Goal: Task Accomplishment & Management: Manage account settings

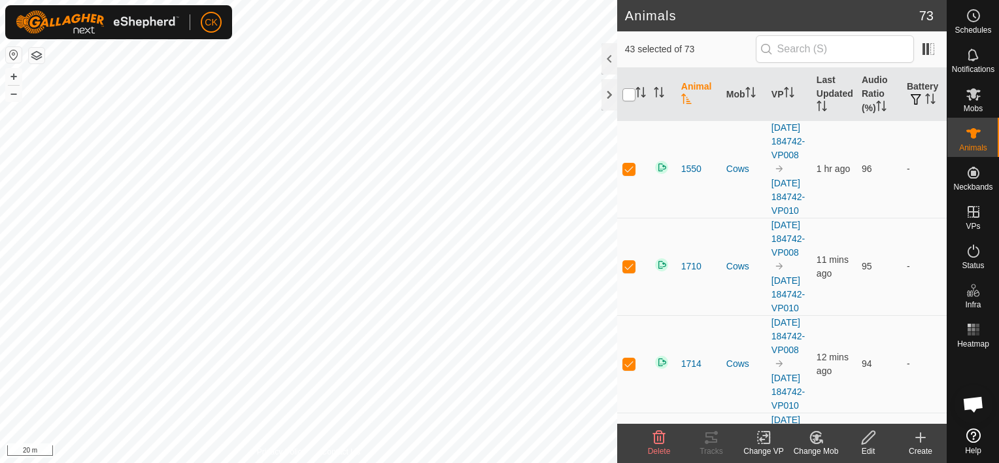
click at [633, 94] on input "checkbox" at bounding box center [629, 94] width 13 height 13
checkbox input "true"
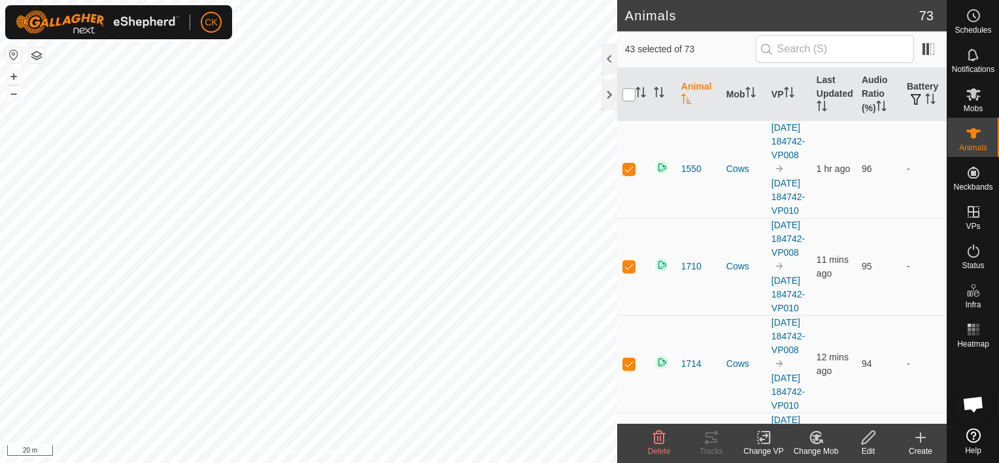
checkbox input "true"
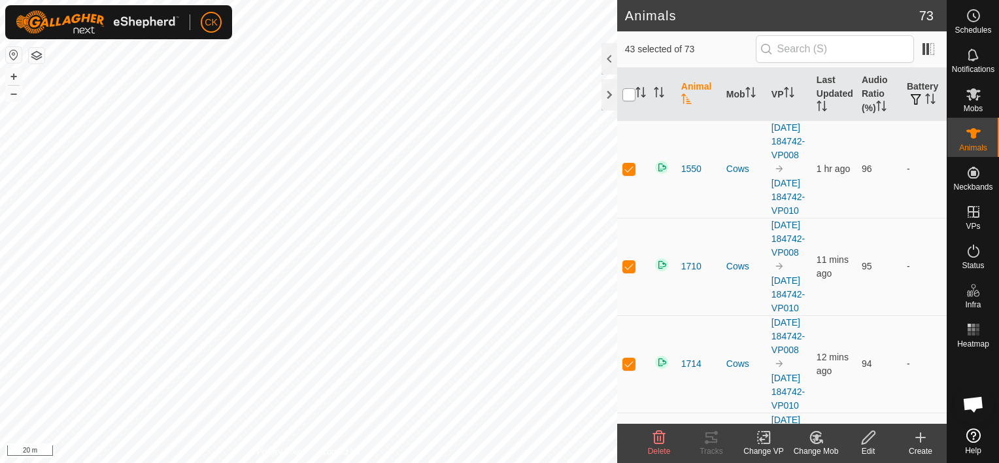
checkbox input "true"
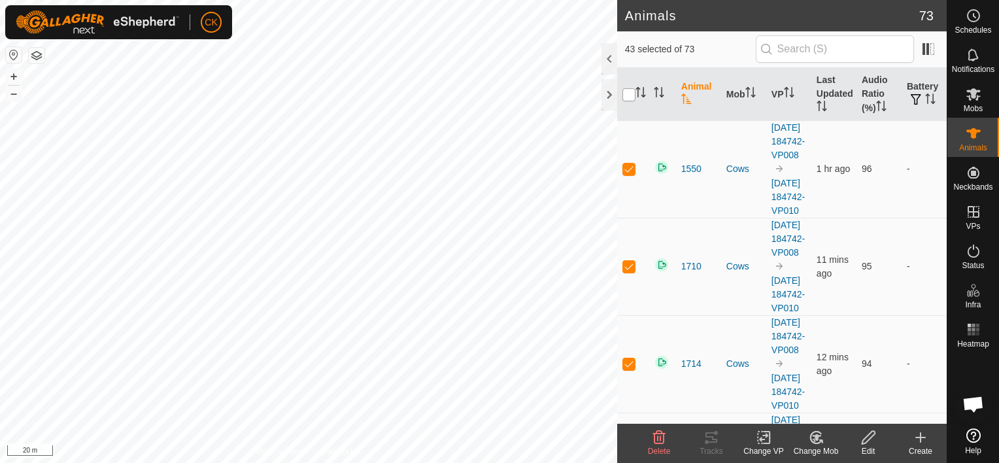
checkbox input "true"
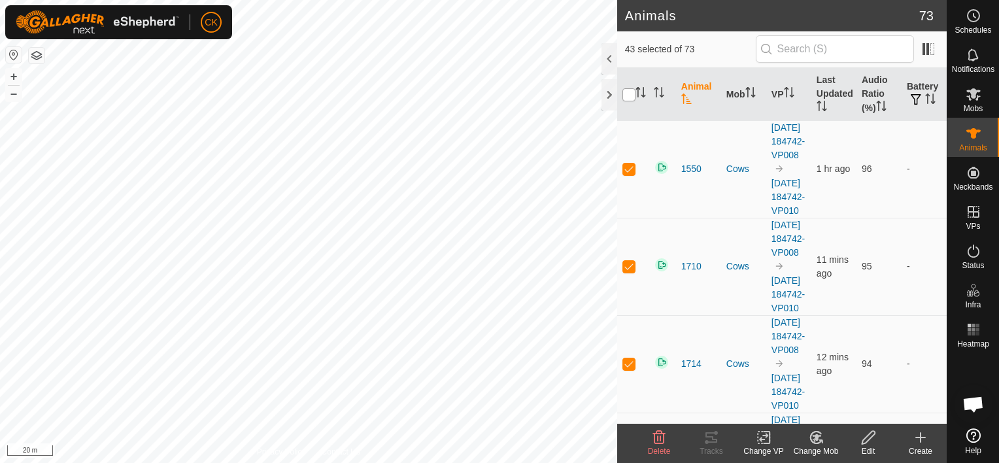
checkbox input "true"
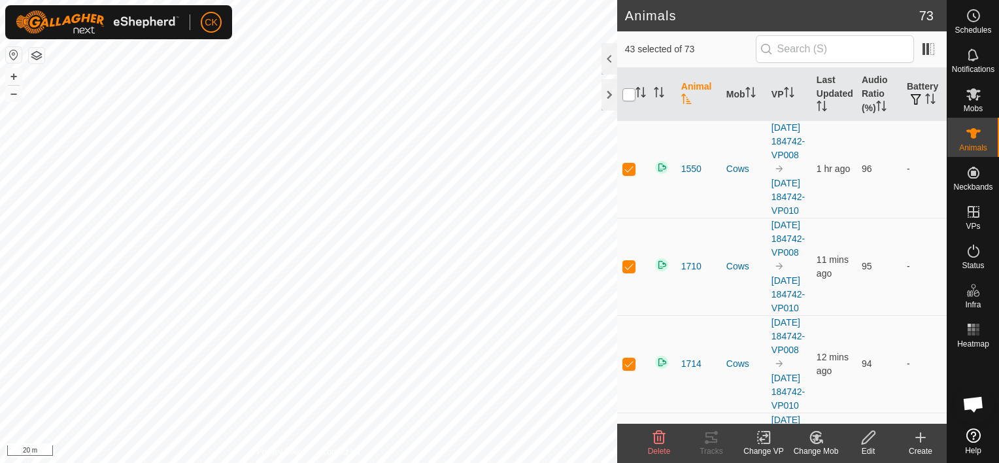
checkbox input "true"
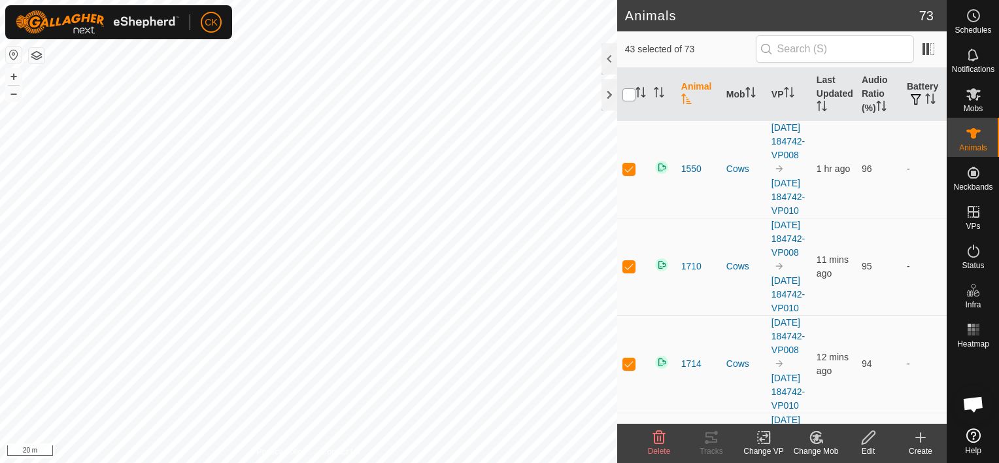
checkbox input "true"
click at [630, 95] on input "checkbox" at bounding box center [629, 94] width 13 height 13
checkbox input "false"
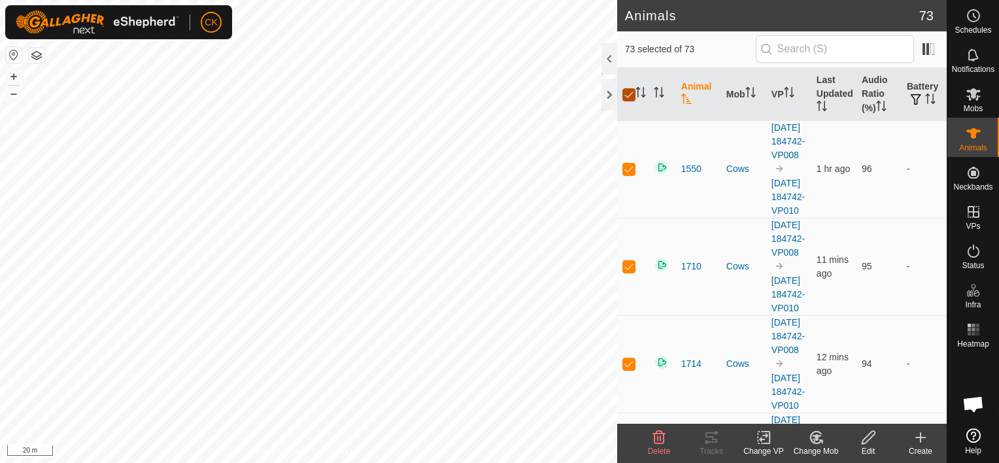
checkbox input "false"
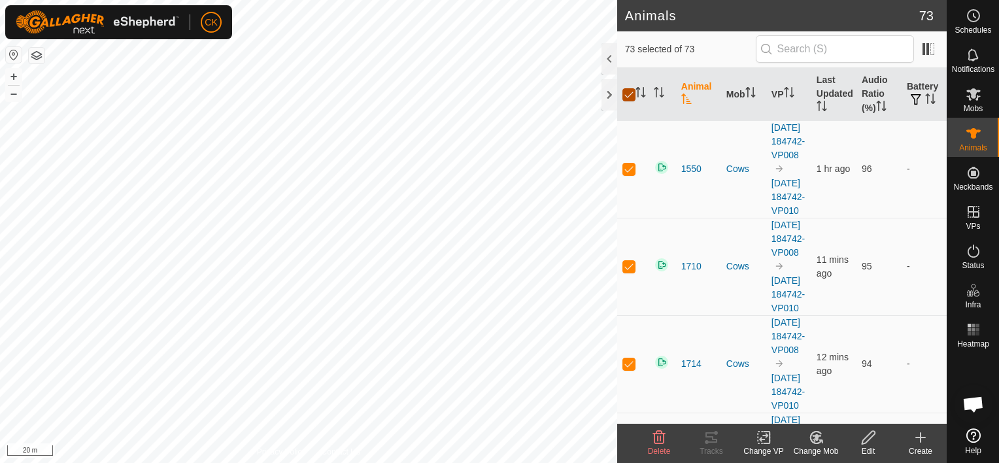
checkbox input "false"
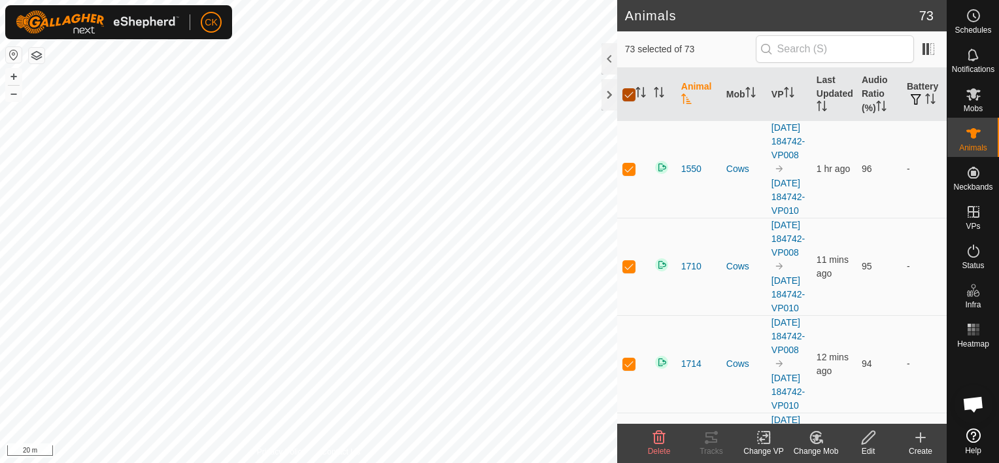
checkbox input "false"
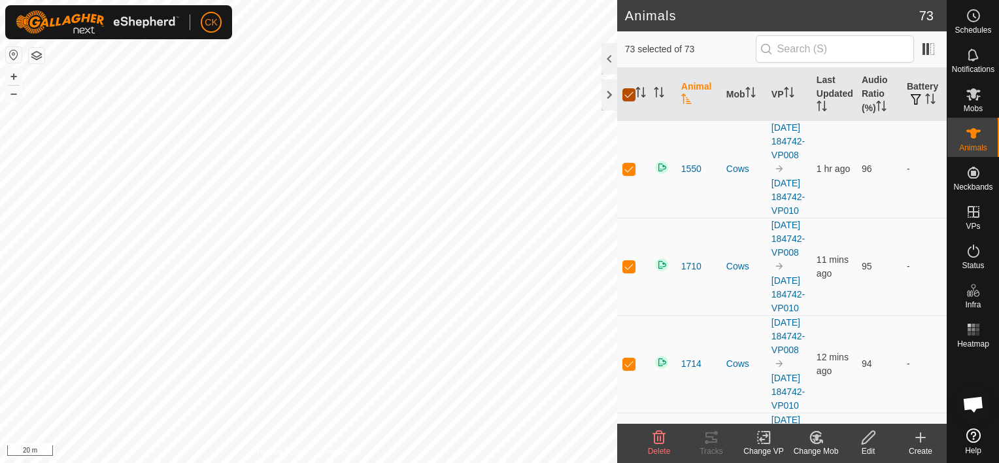
checkbox input "false"
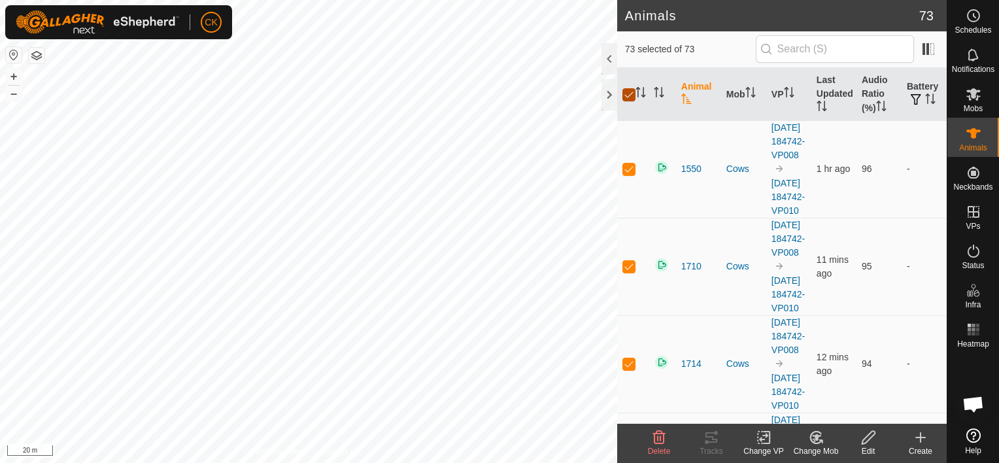
checkbox input "false"
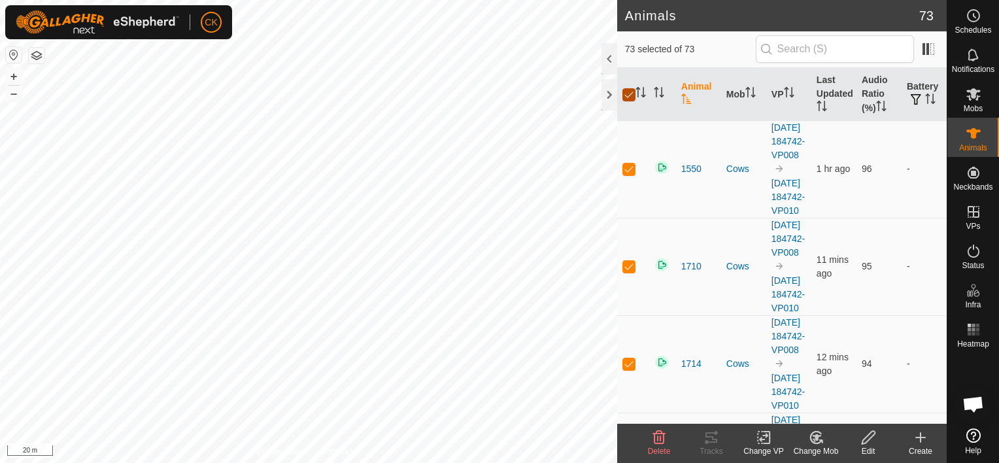
checkbox input "false"
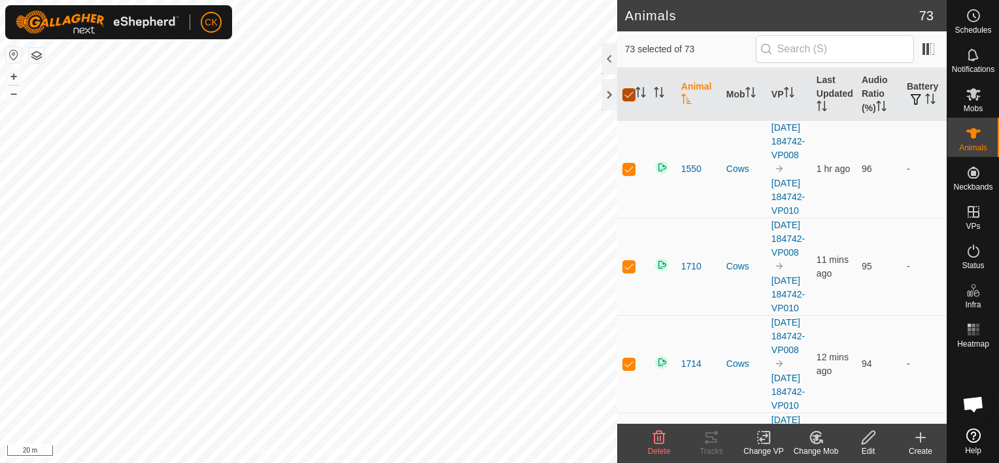
checkbox input "false"
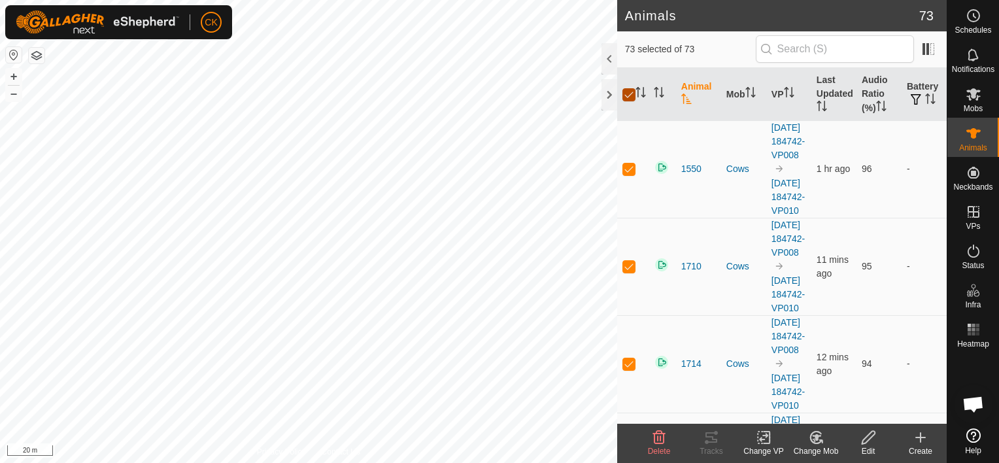
checkbox input "false"
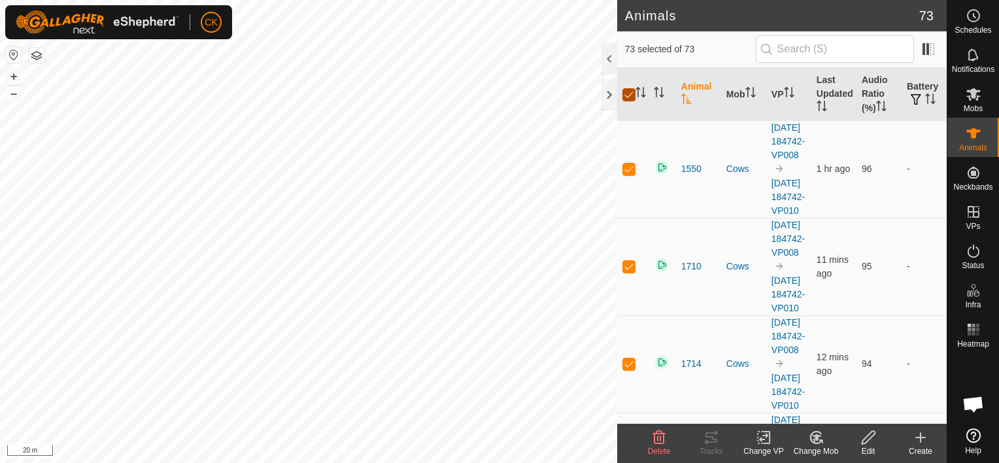
checkbox input "false"
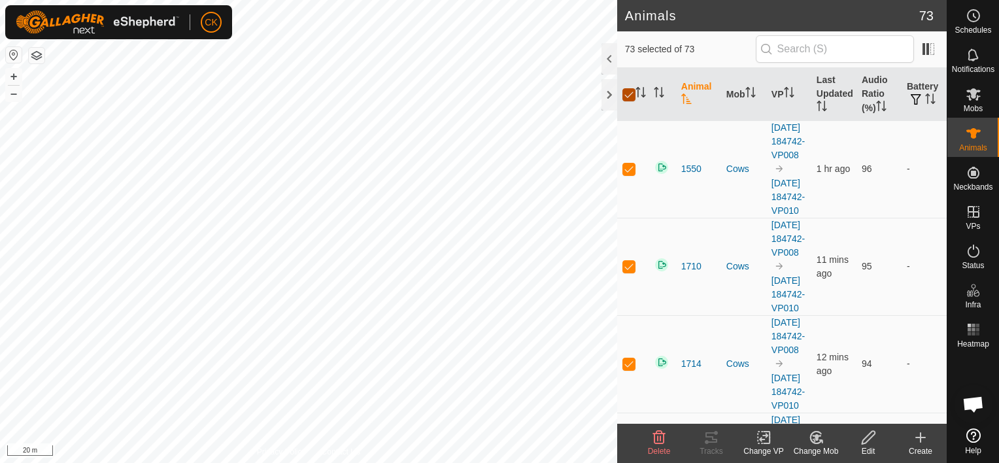
checkbox input "false"
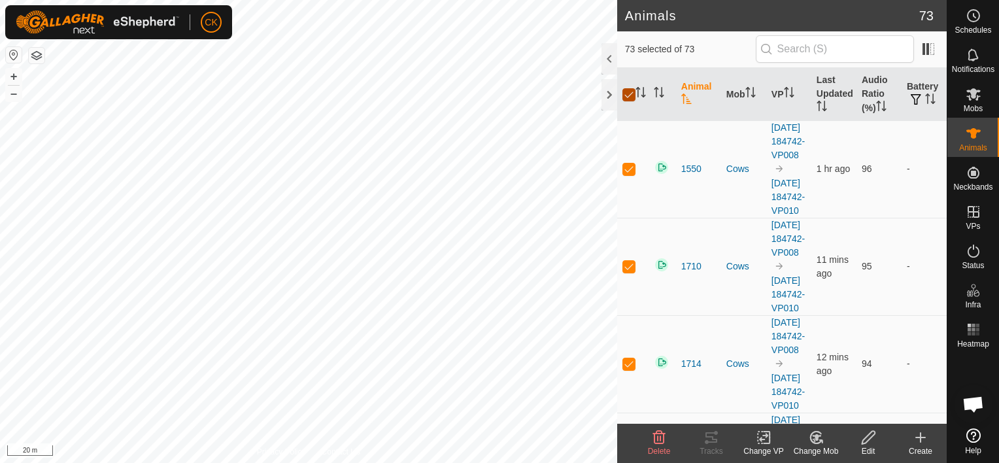
checkbox input "false"
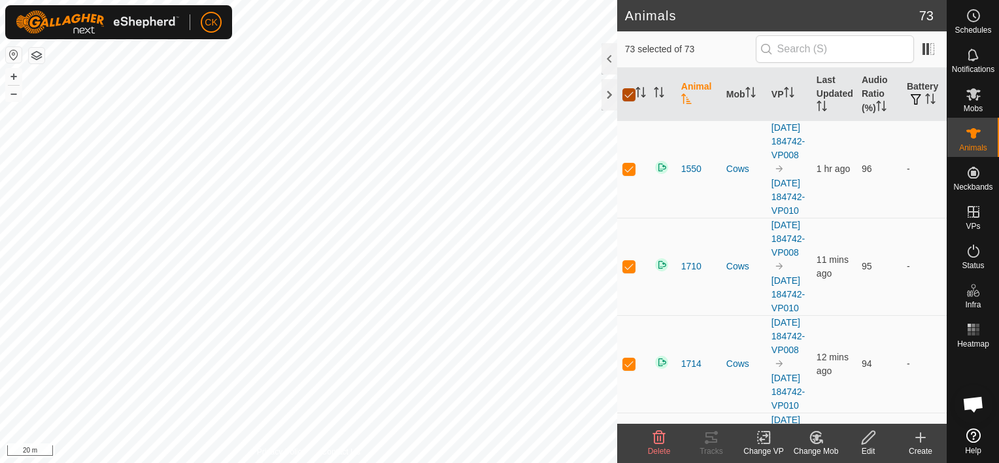
checkbox input "false"
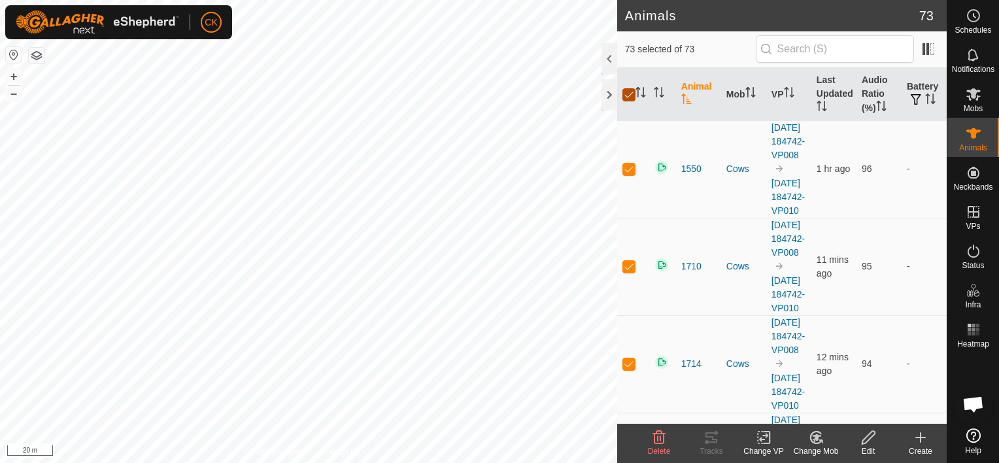
checkbox input "false"
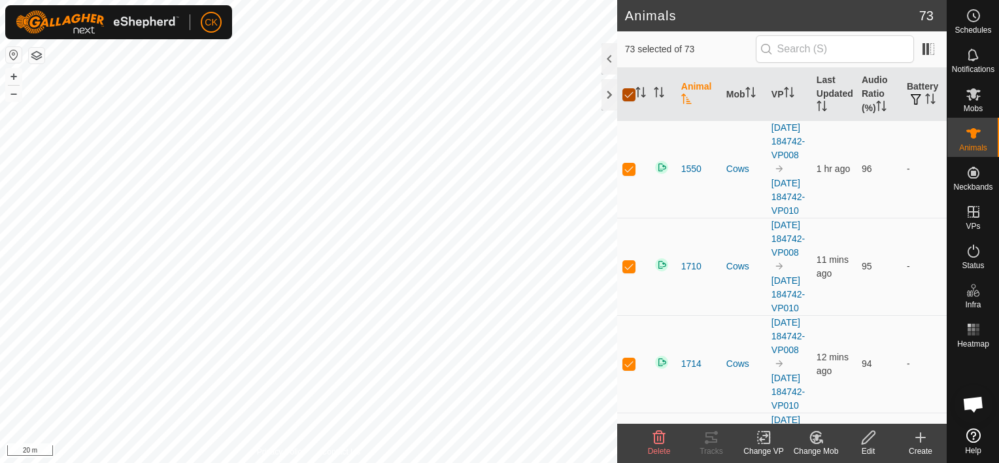
checkbox input "false"
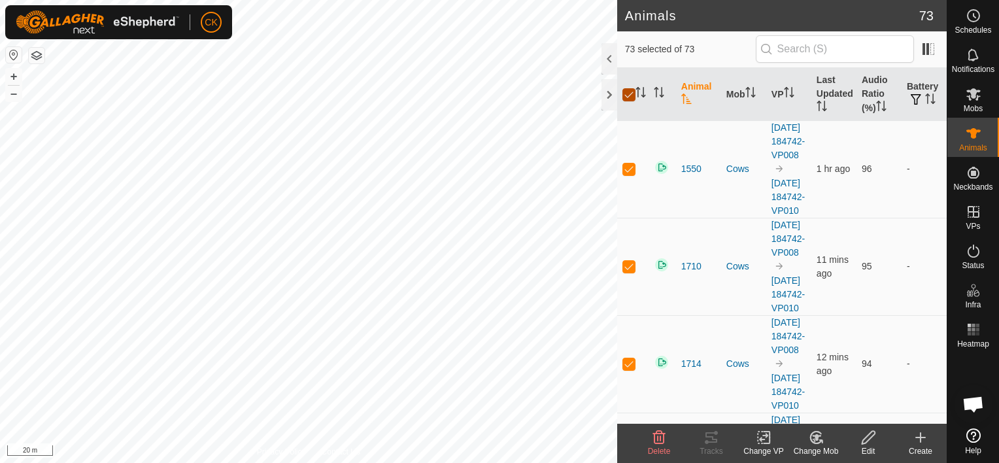
checkbox input "false"
checkbox input "true"
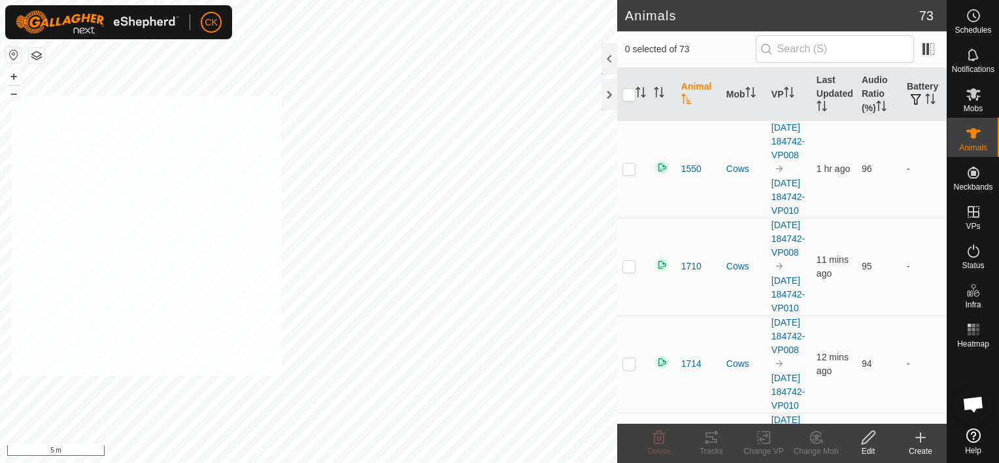
checkbox input "true"
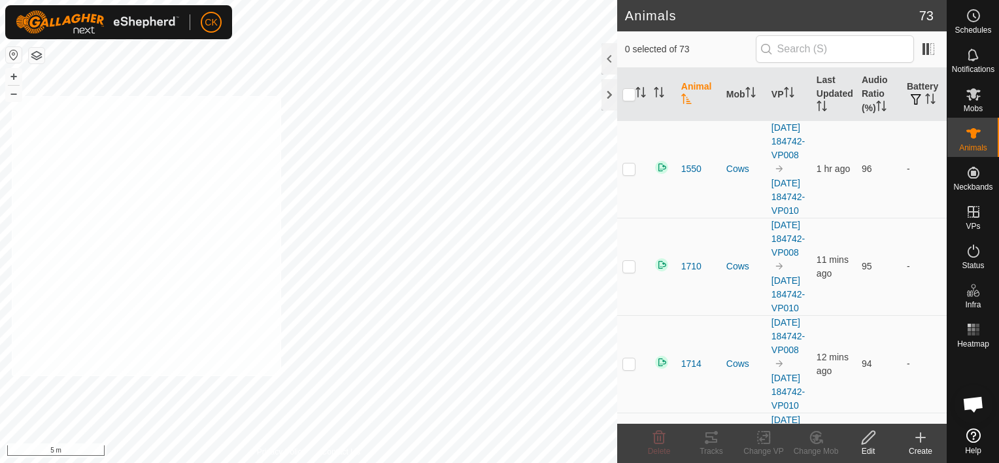
checkbox input "true"
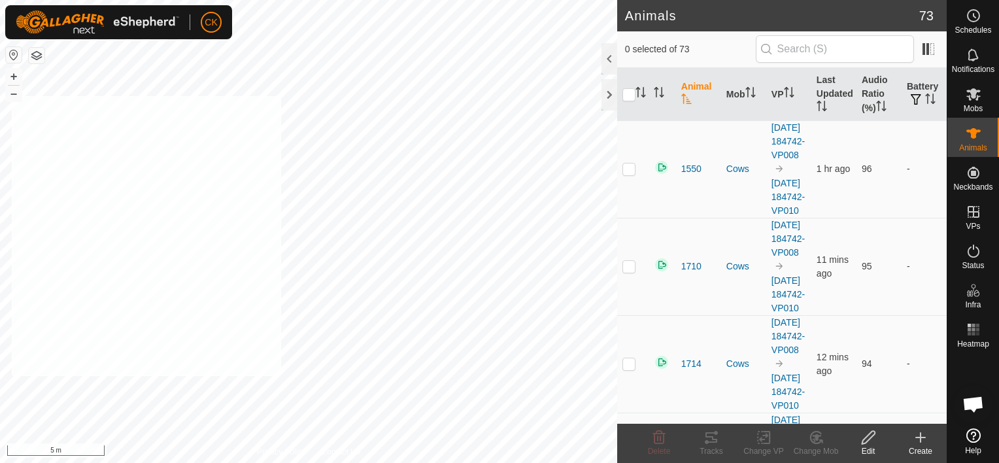
checkbox input "true"
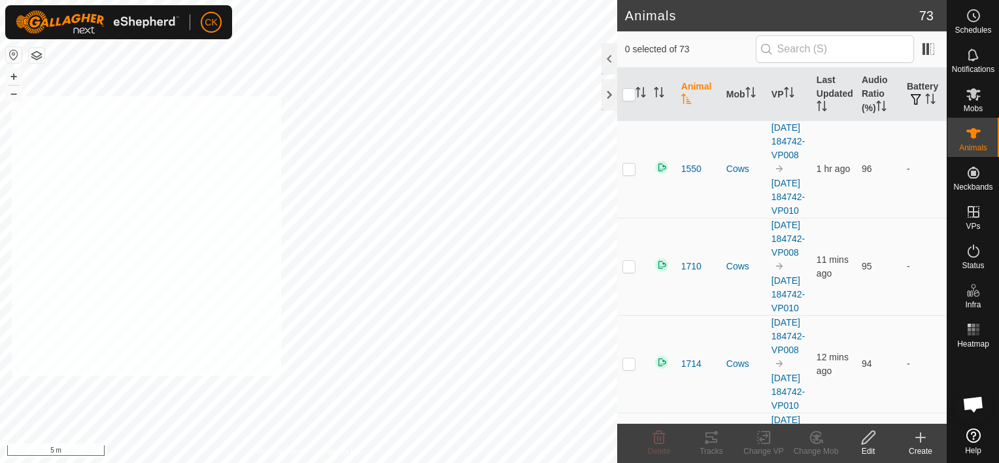
checkbox input "true"
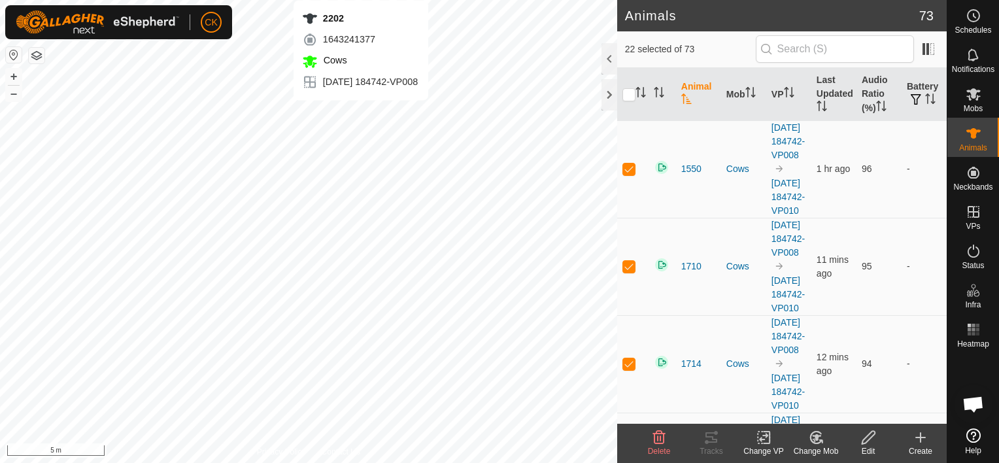
checkbox input "false"
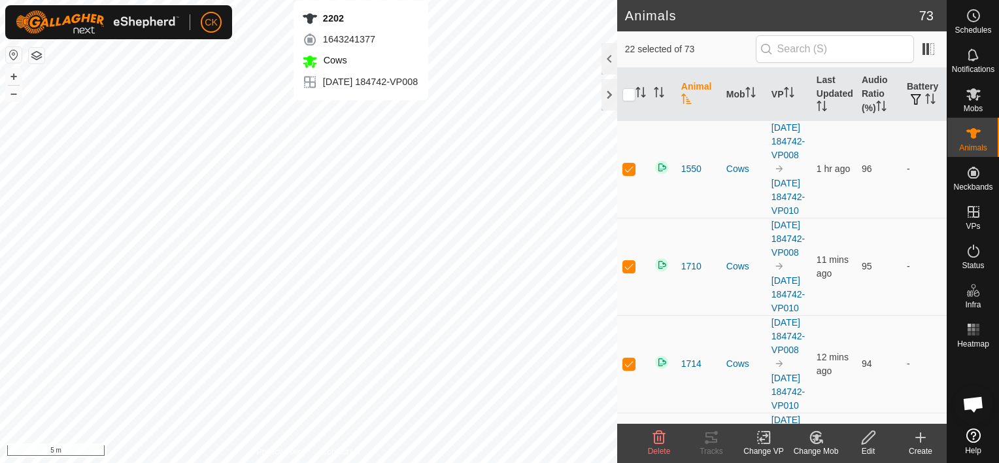
checkbox input "false"
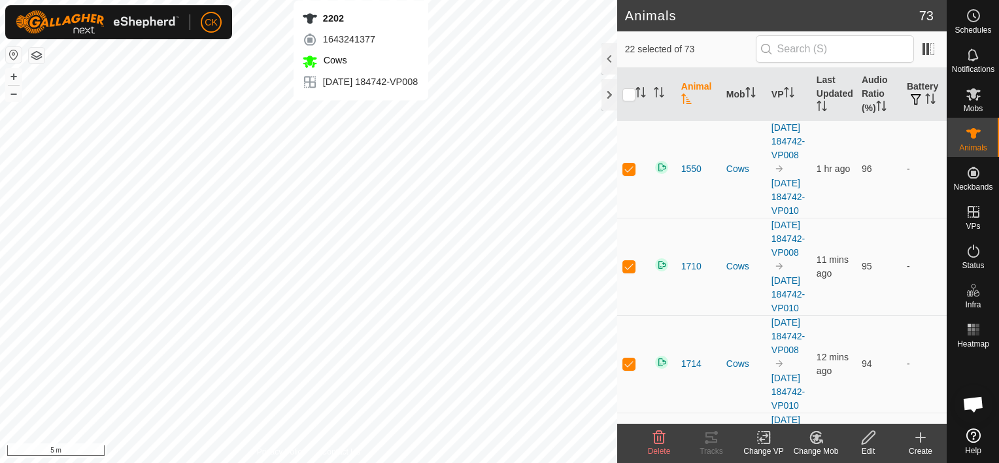
checkbox input "false"
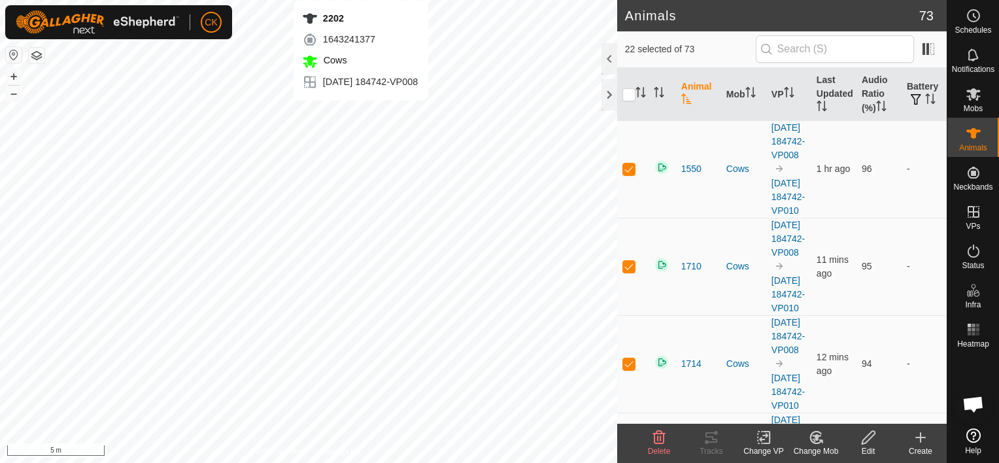
checkbox input "false"
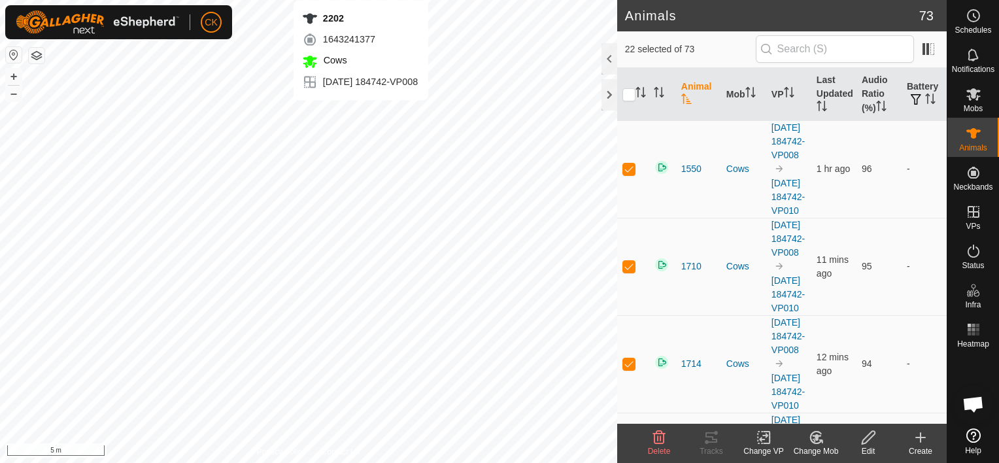
checkbox input "false"
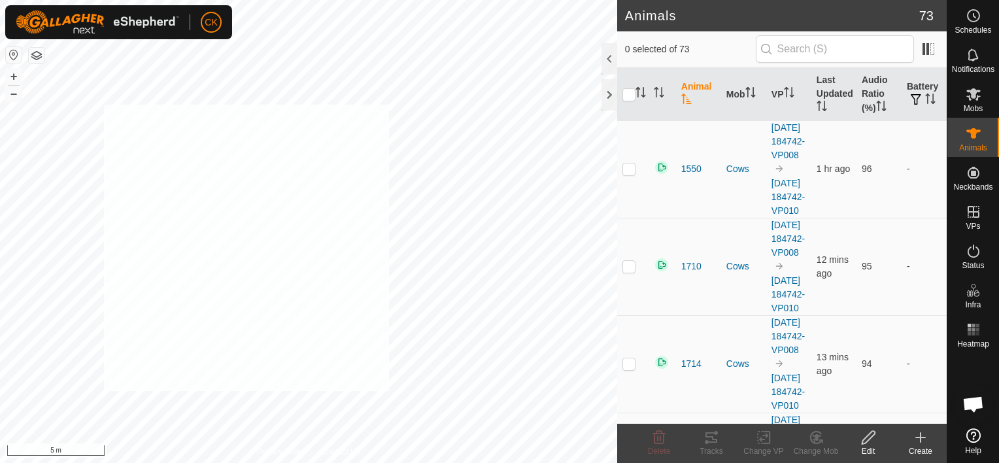
checkbox input "true"
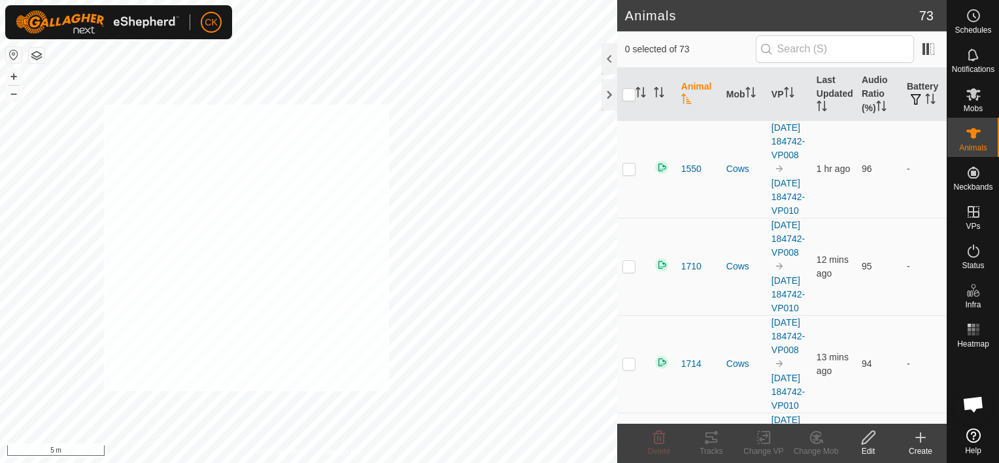
checkbox input "true"
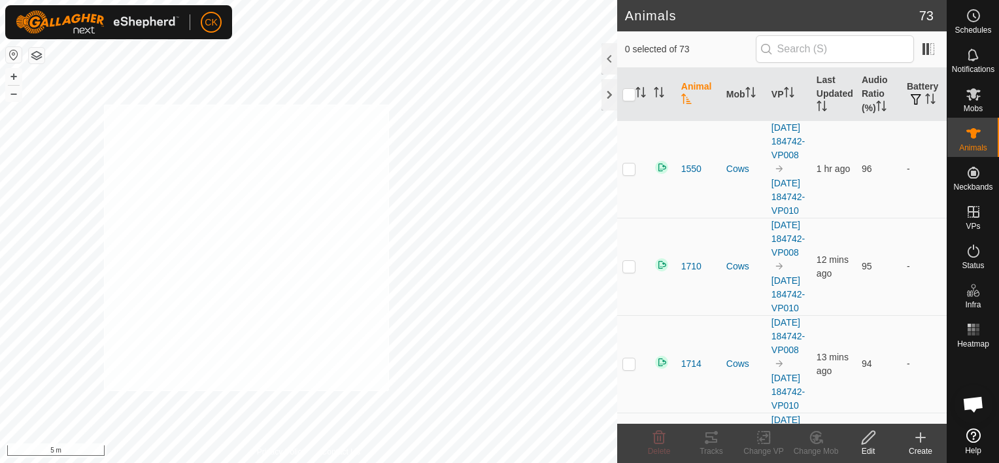
checkbox input "true"
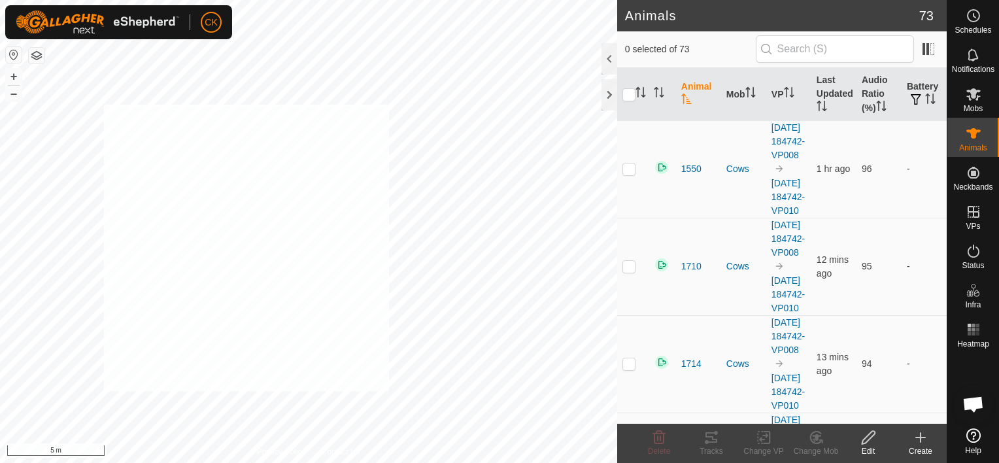
checkbox input "true"
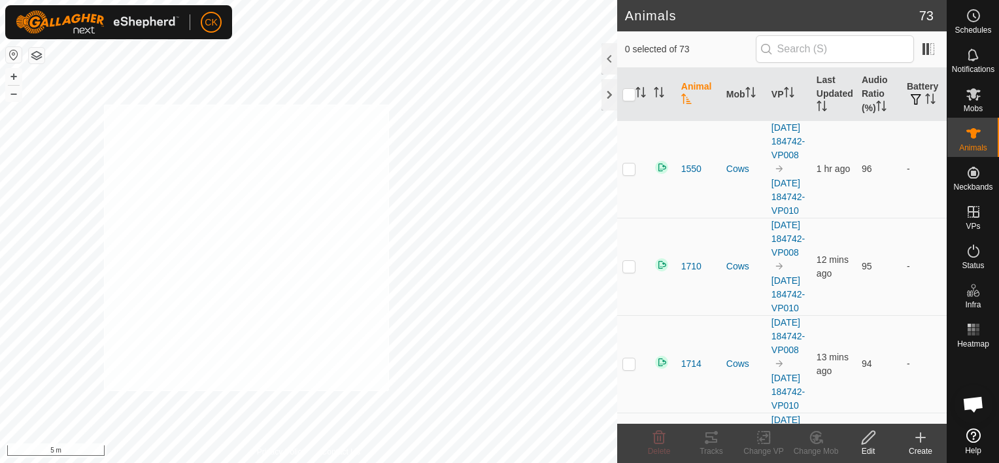
checkbox input "true"
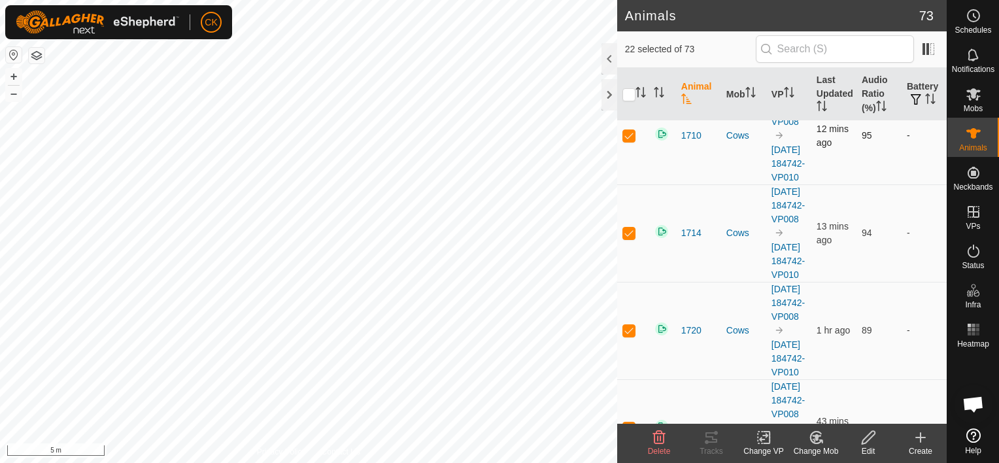
scroll to position [196, 0]
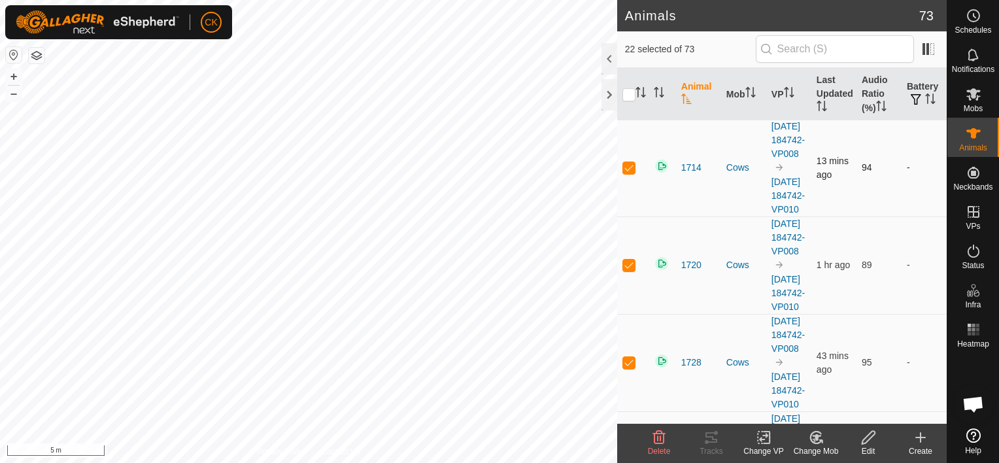
click at [628, 173] on p-checkbox at bounding box center [629, 167] width 13 height 10
checkbox input "false"
click at [630, 91] on input "checkbox" at bounding box center [629, 94] width 13 height 13
checkbox input "true"
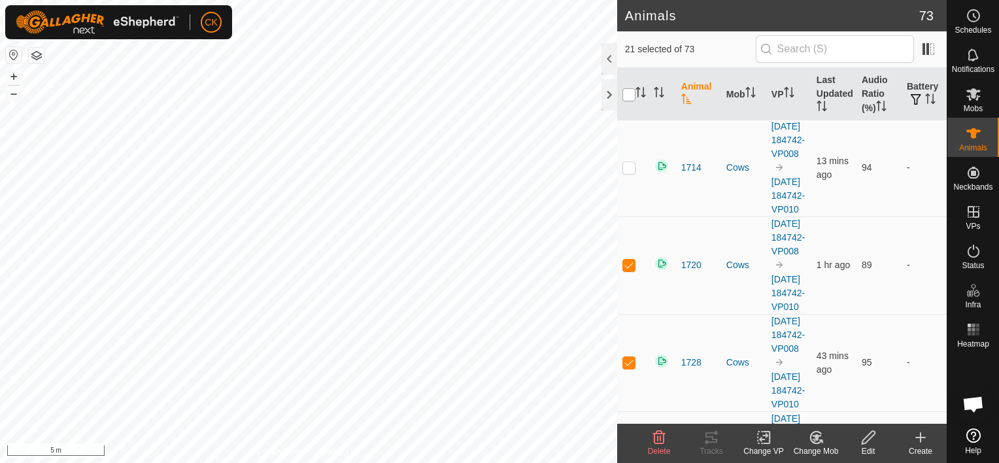
checkbox input "true"
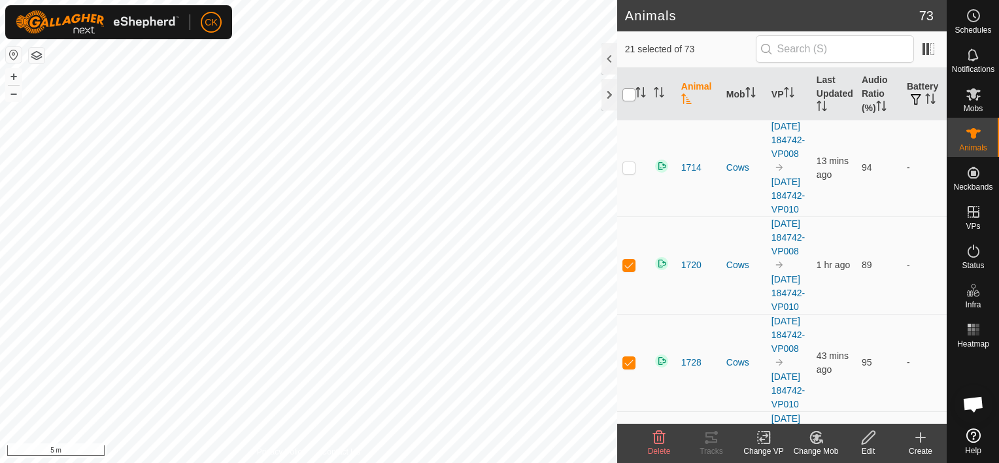
checkbox input "true"
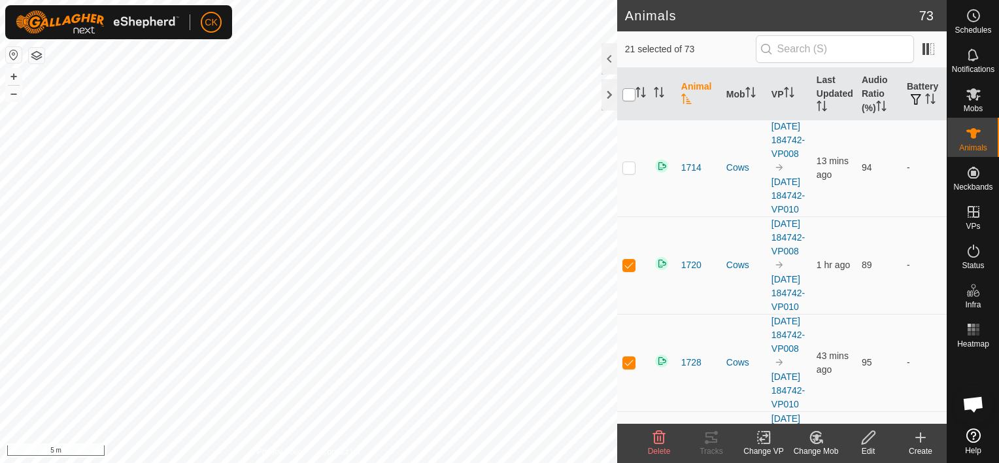
checkbox input "true"
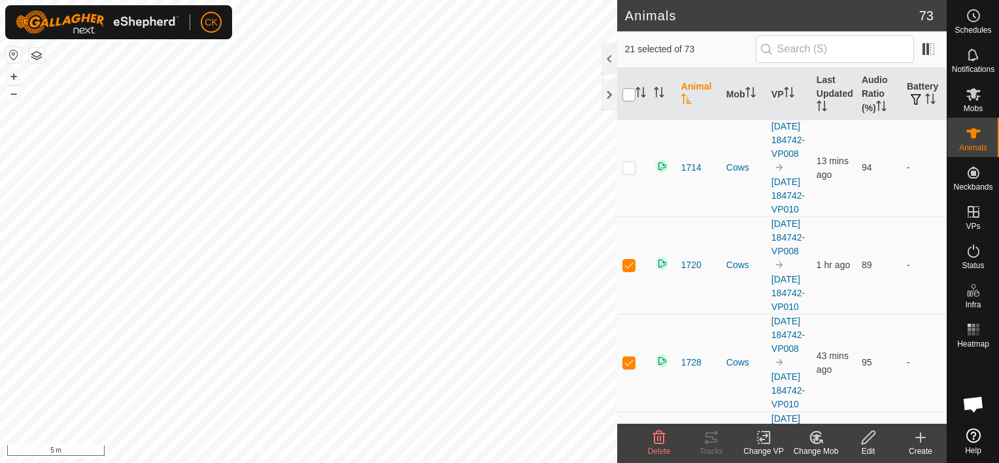
checkbox input "true"
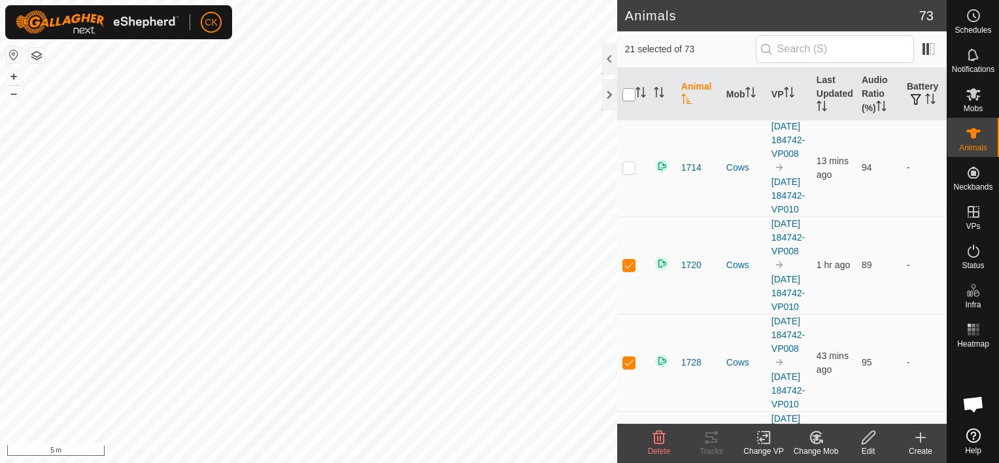
checkbox input "true"
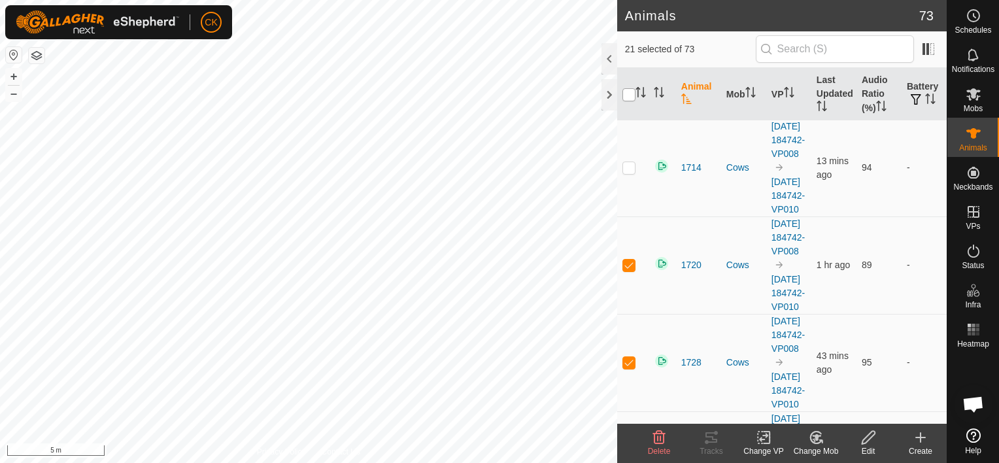
checkbox input "true"
click at [630, 91] on input "checkbox" at bounding box center [629, 94] width 13 height 13
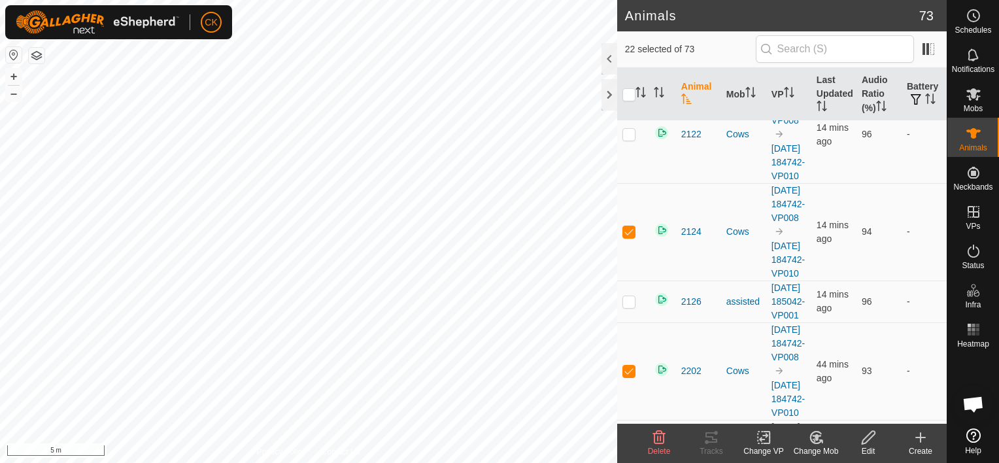
scroll to position [1766, 0]
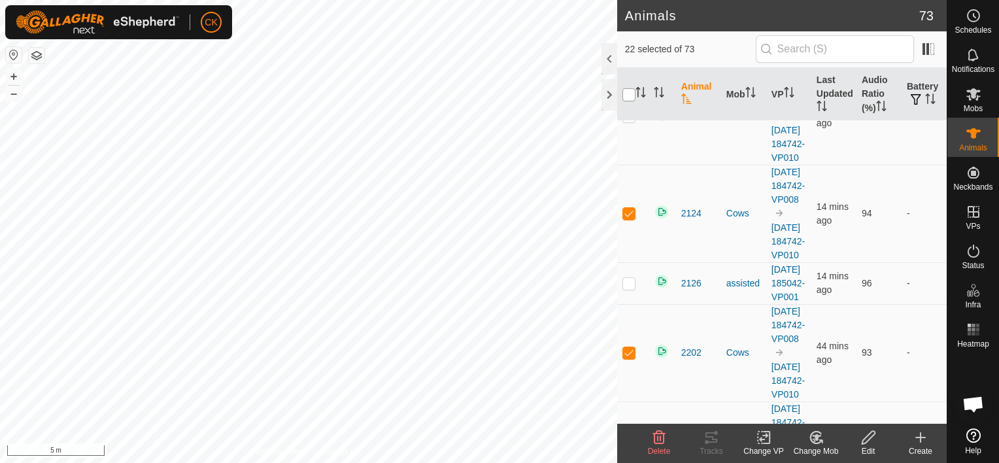
click at [630, 97] on input "checkbox" at bounding box center [629, 94] width 13 height 13
click at [972, 92] on icon at bounding box center [973, 94] width 14 height 12
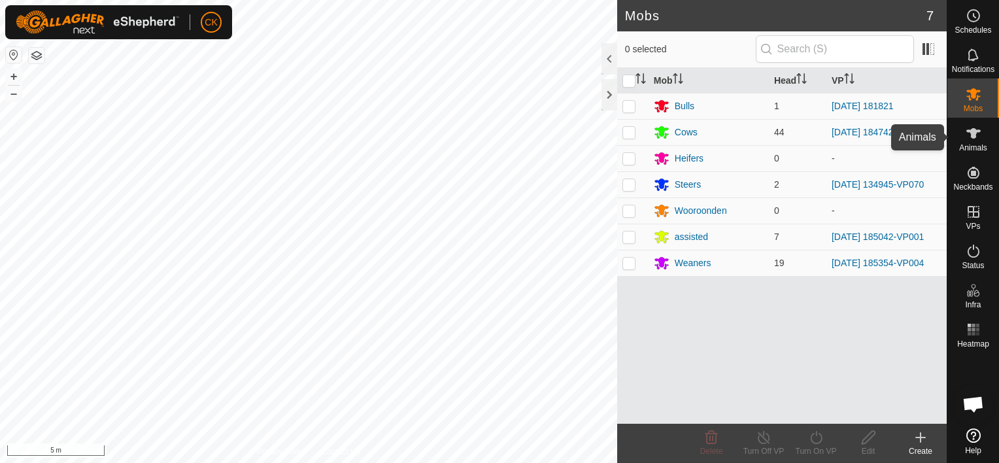
click at [972, 135] on icon at bounding box center [973, 133] width 14 height 10
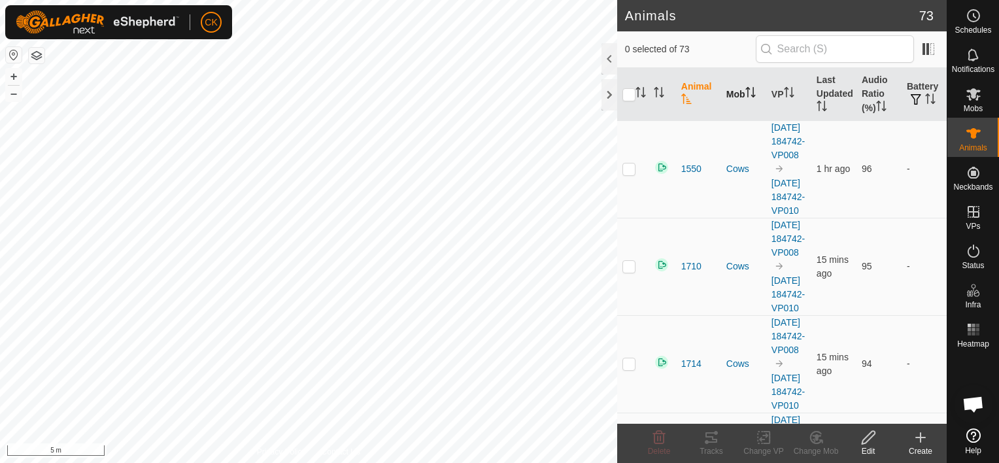
click at [734, 90] on th "Mob" at bounding box center [743, 94] width 45 height 53
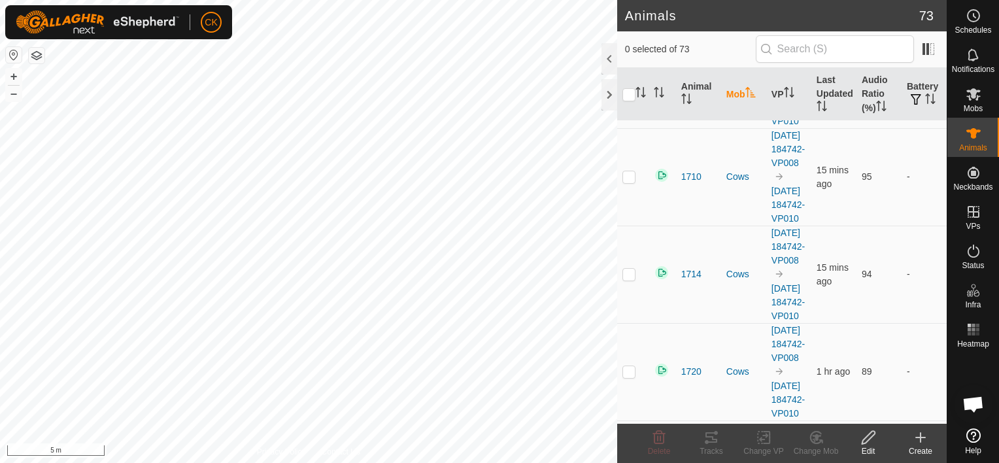
scroll to position [458, 0]
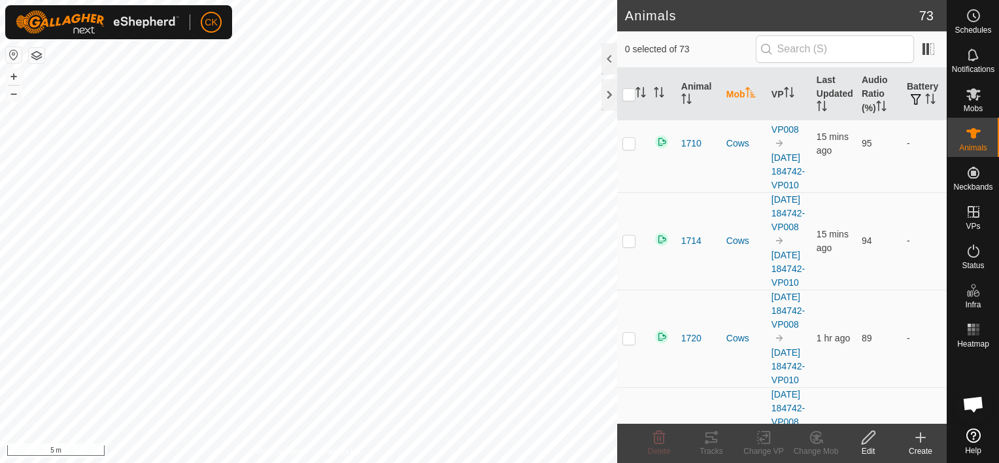
click at [630, 51] on p-checkbox at bounding box center [629, 46] width 13 height 10
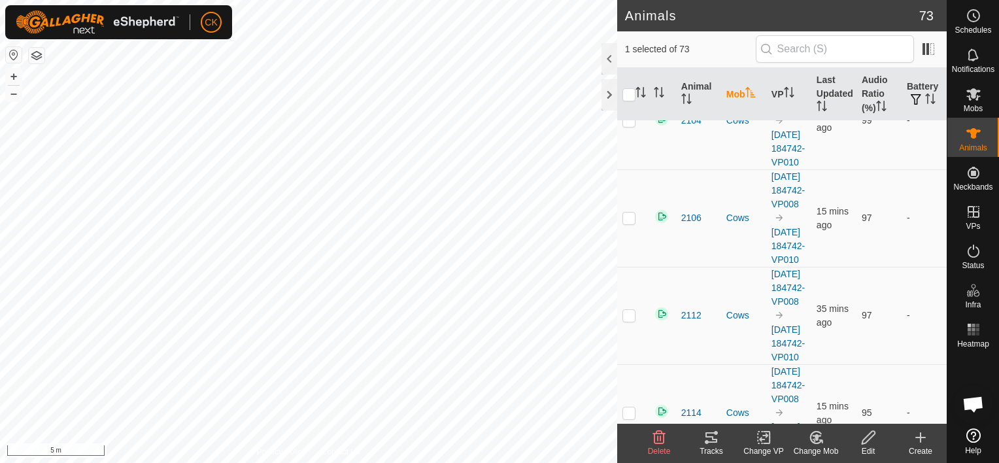
scroll to position [1373, 0]
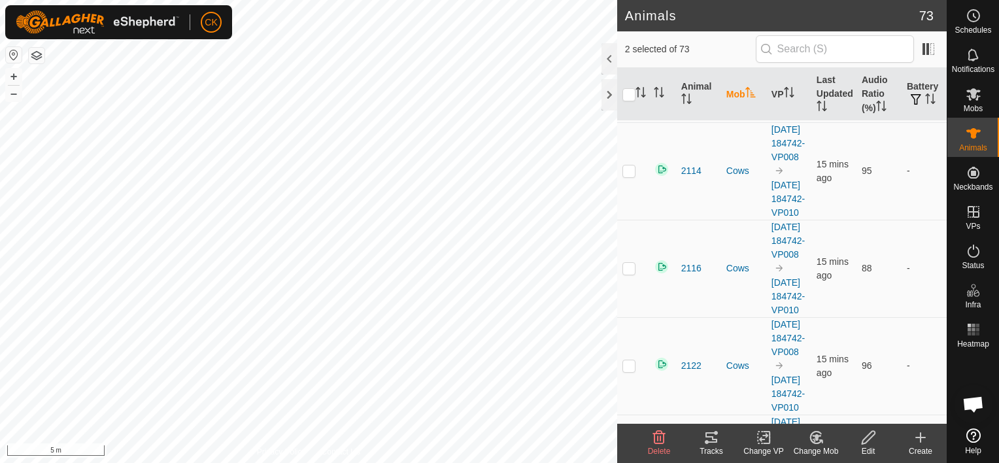
scroll to position [1635, 0]
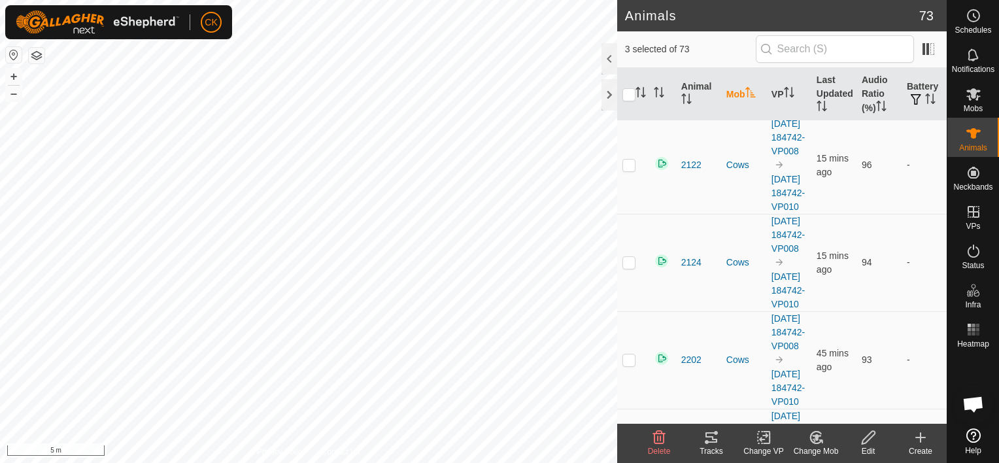
scroll to position [1831, 0]
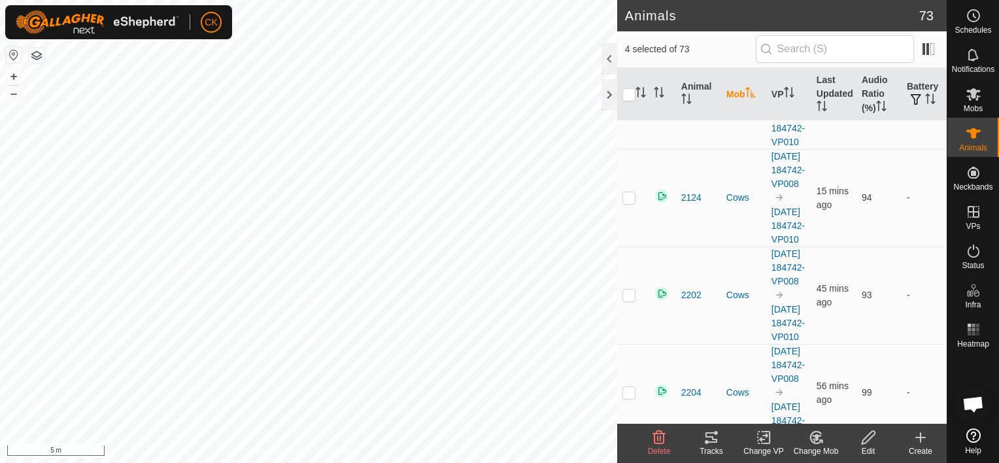
scroll to position [1896, 0]
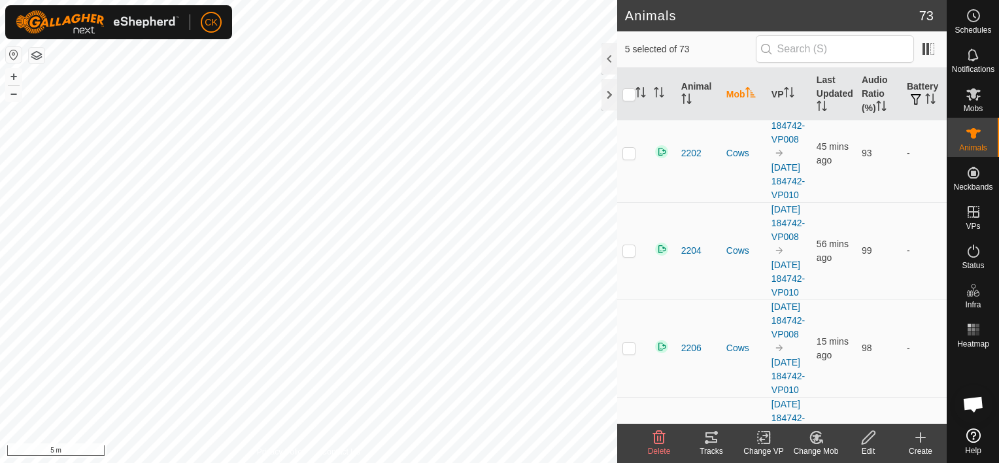
scroll to position [2027, 0]
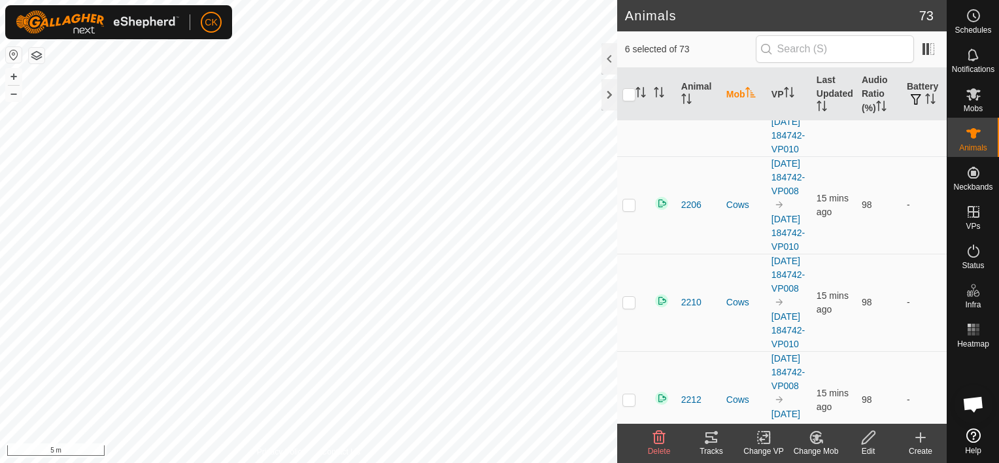
scroll to position [2158, 0]
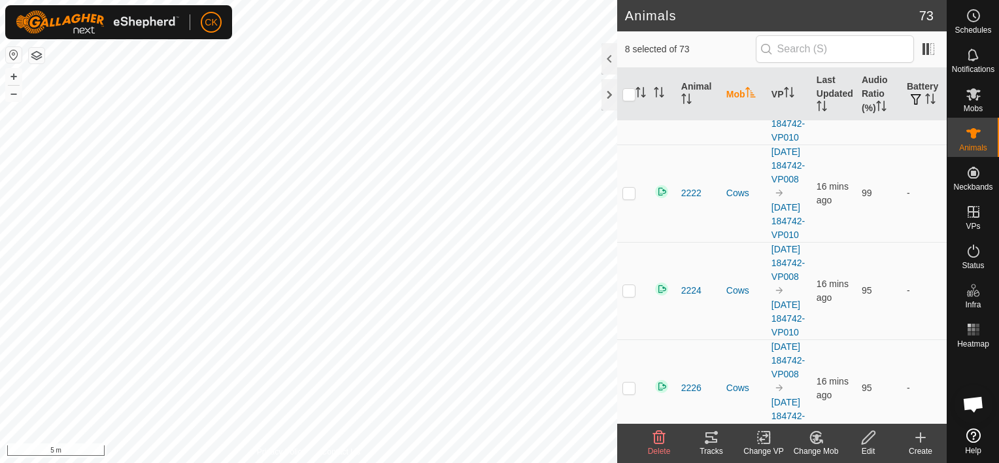
scroll to position [2812, 0]
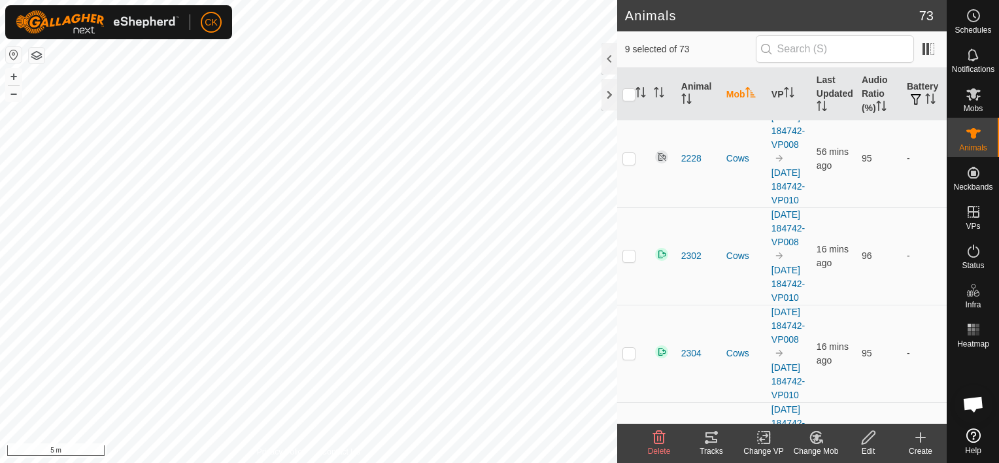
scroll to position [3139, 0]
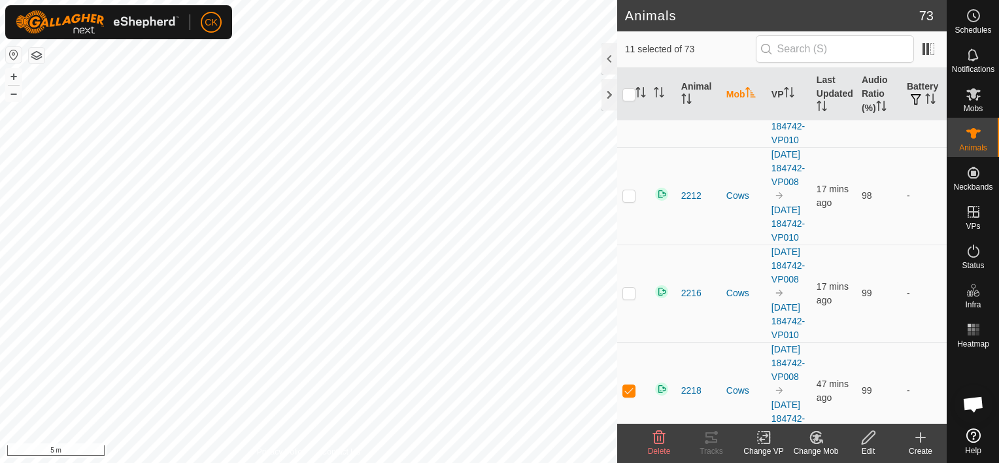
scroll to position [2289, 0]
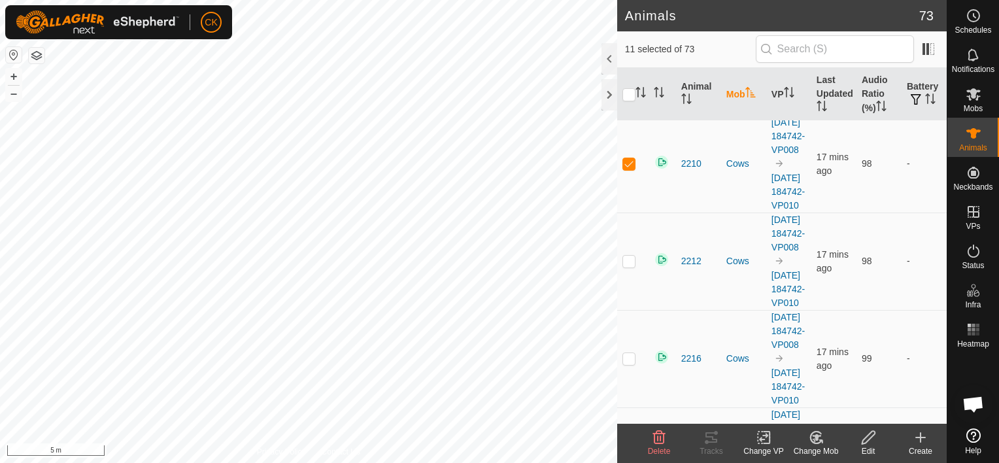
click at [815, 437] on icon at bounding box center [816, 437] width 9 height 7
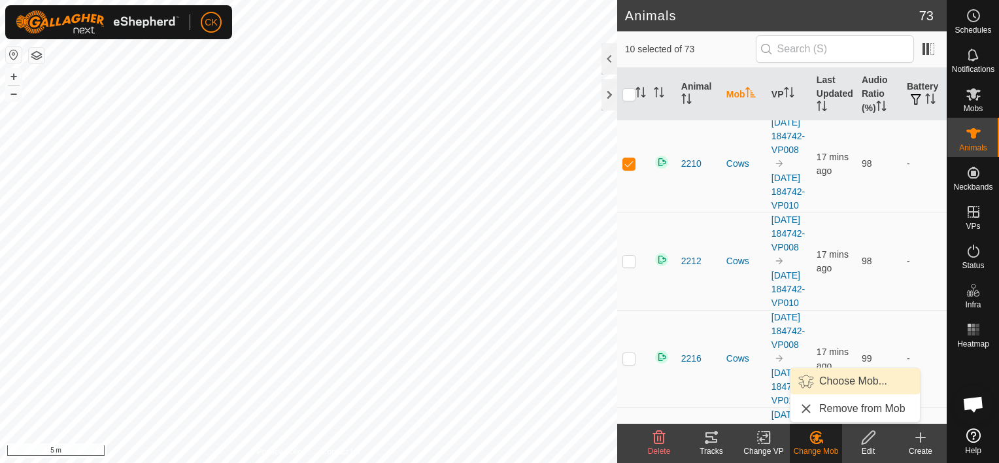
click at [829, 379] on link "Choose Mob..." at bounding box center [855, 381] width 129 height 26
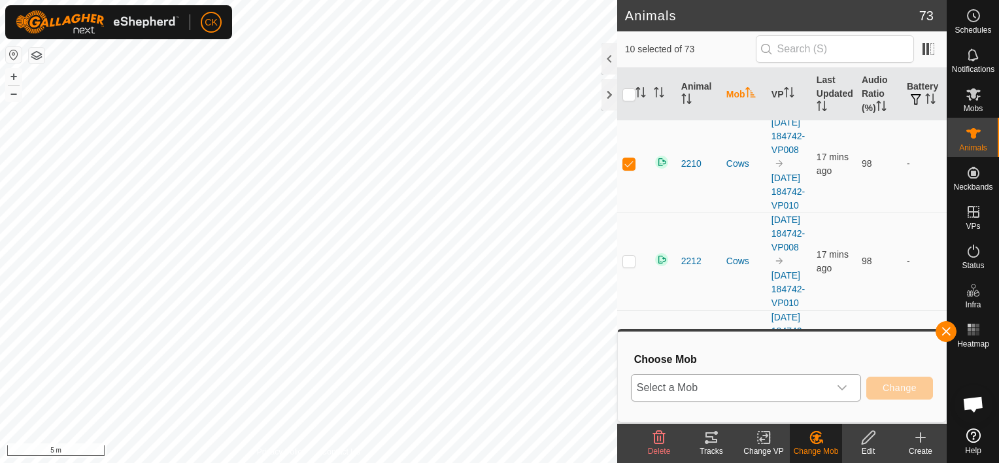
click at [842, 386] on icon "dropdown trigger" at bounding box center [842, 388] width 10 height 10
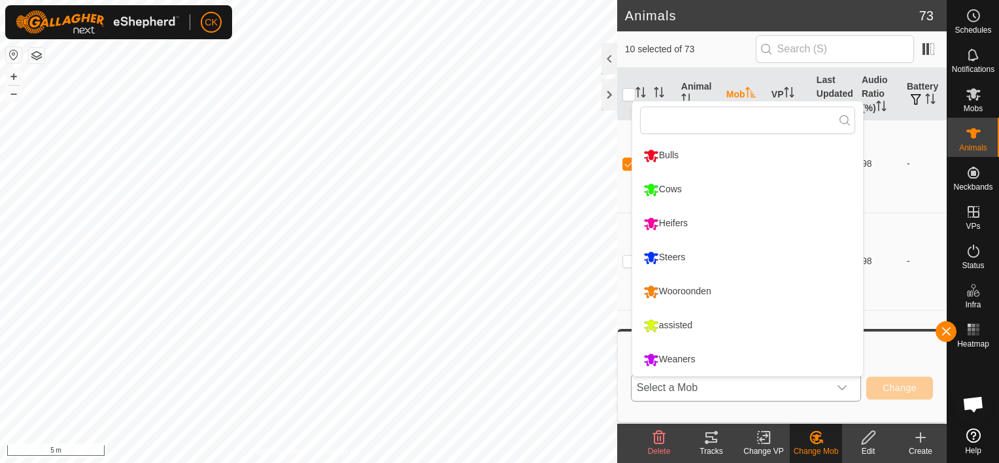
click at [680, 290] on li "Wooroonden" at bounding box center [747, 291] width 231 height 33
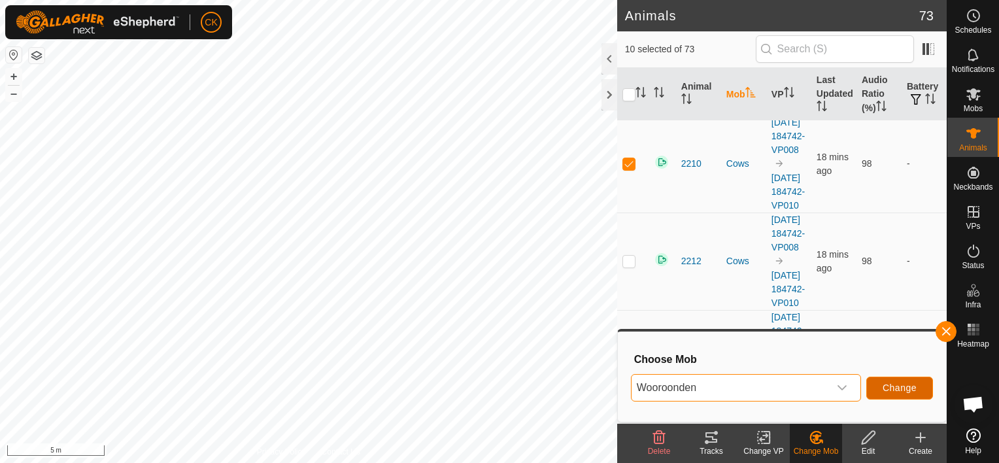
click at [907, 387] on span "Change" at bounding box center [900, 388] width 34 height 10
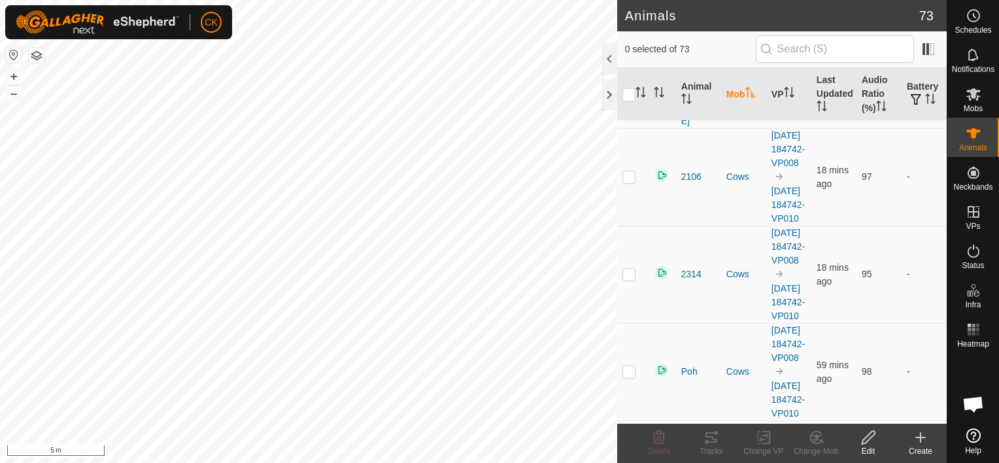
scroll to position [392, 0]
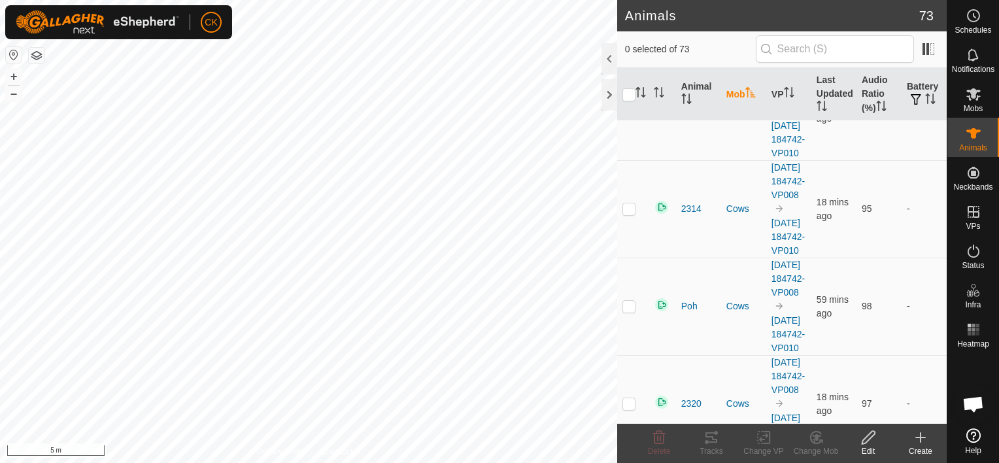
click at [736, 93] on th "Mob" at bounding box center [743, 94] width 45 height 53
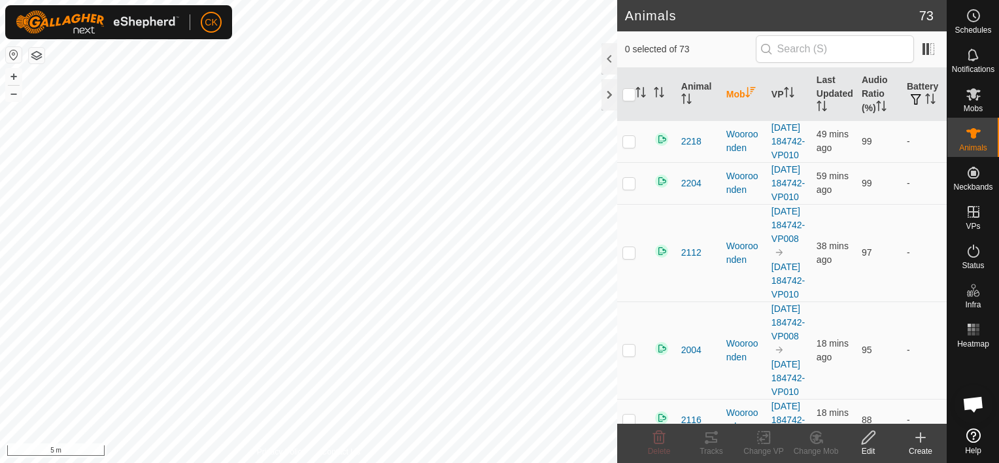
click at [736, 93] on th "Mob" at bounding box center [743, 94] width 45 height 53
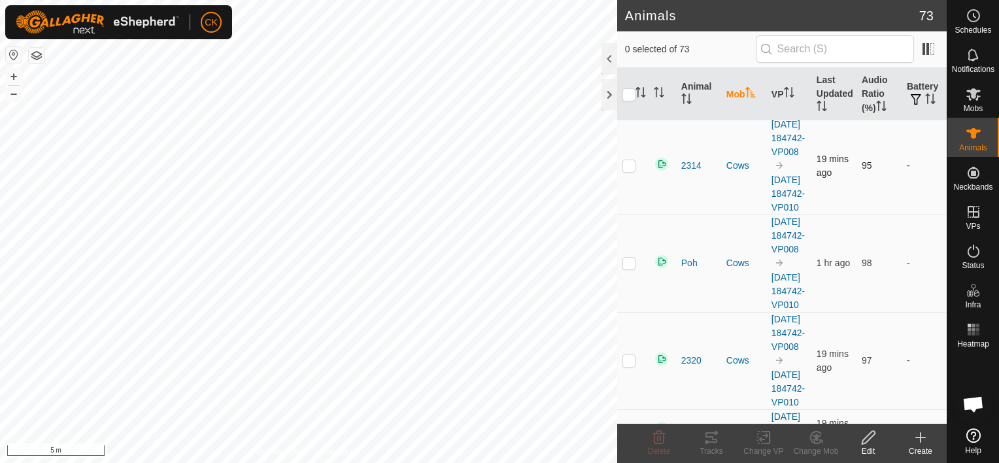
scroll to position [458, 0]
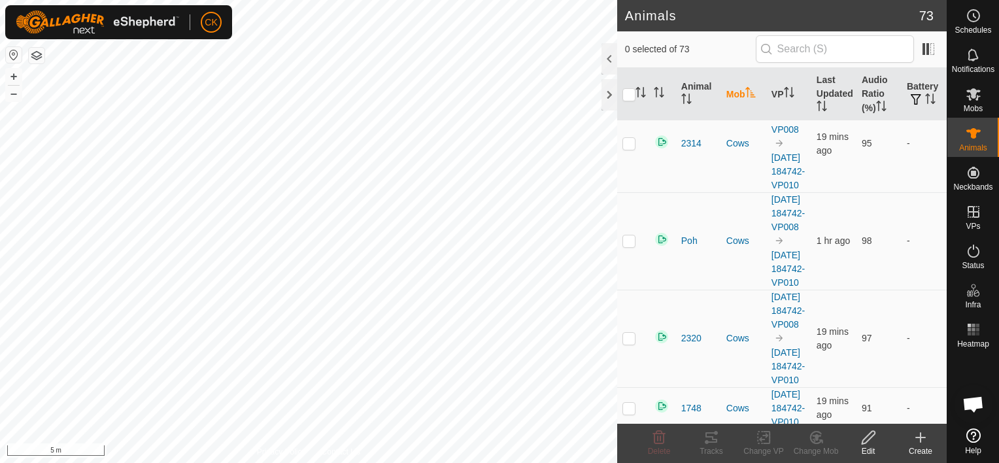
click at [628, 51] on p-checkbox at bounding box center [629, 46] width 13 height 10
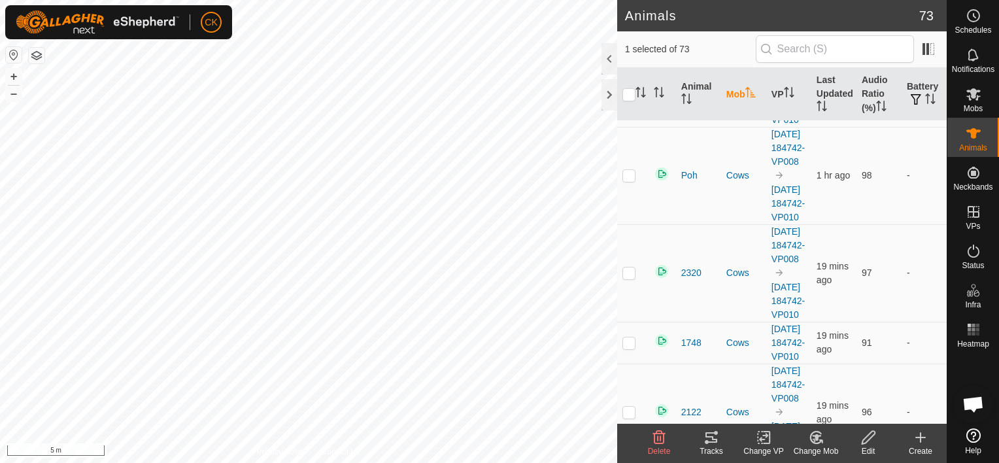
scroll to position [589, 0]
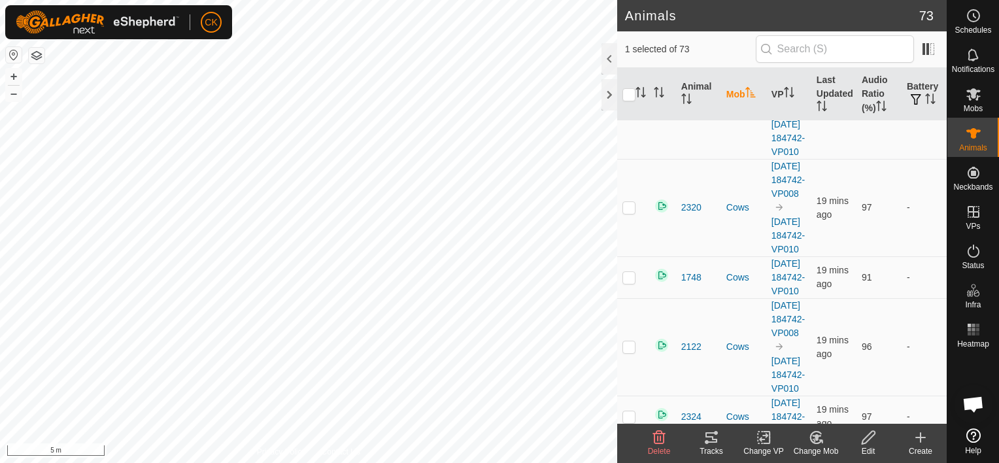
click at [628, 115] on p-checkbox at bounding box center [629, 110] width 13 height 10
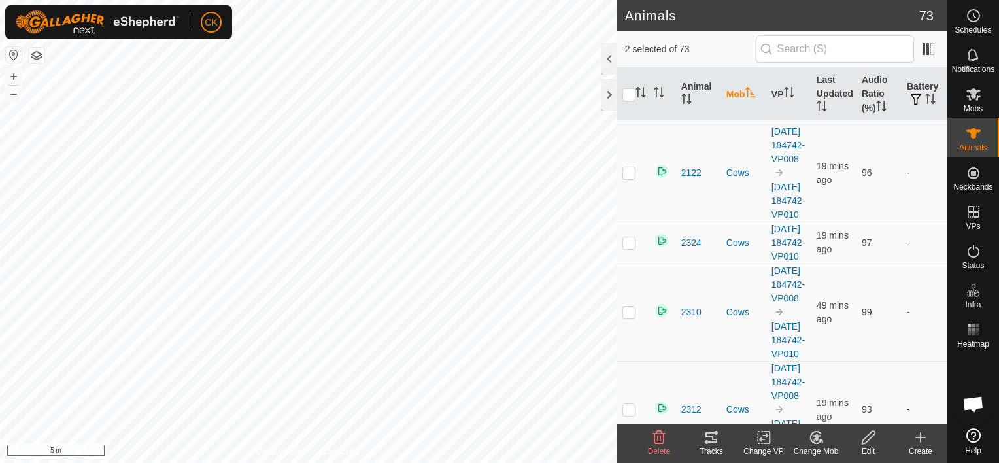
scroll to position [785, 0]
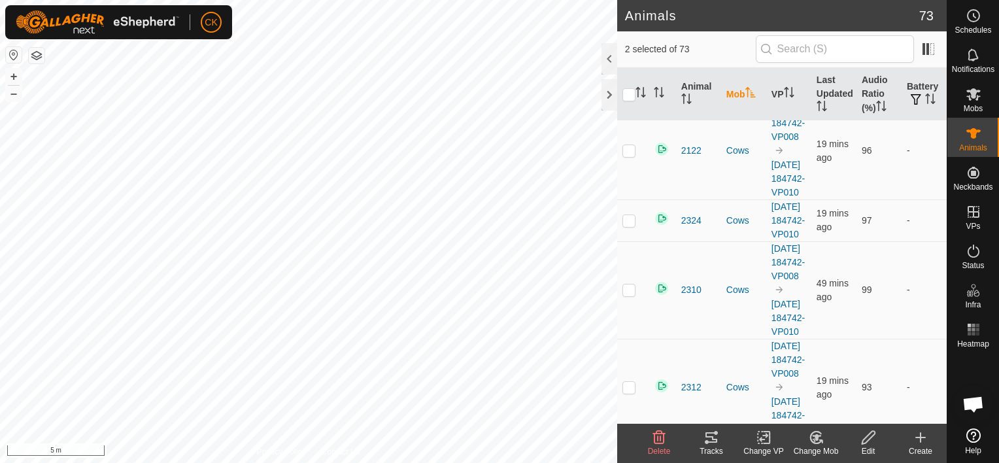
click at [630, 86] on p-checkbox at bounding box center [629, 81] width 13 height 10
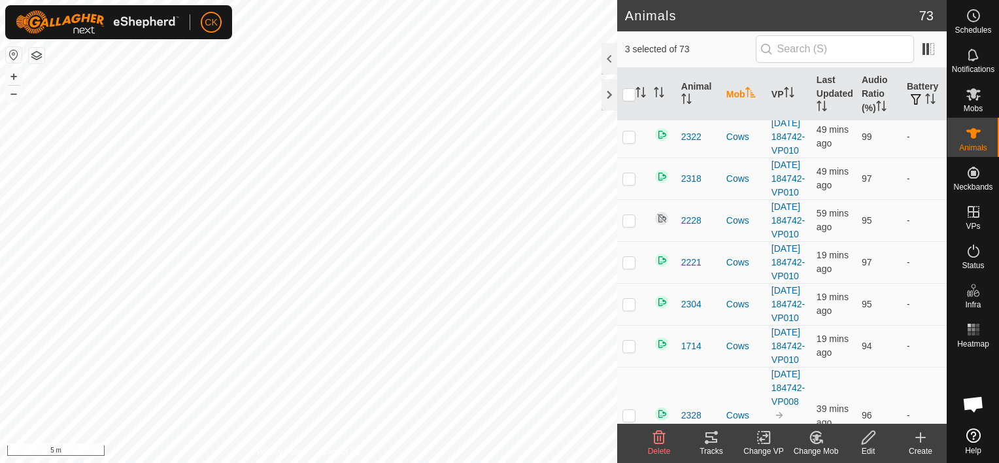
scroll to position [1308, 0]
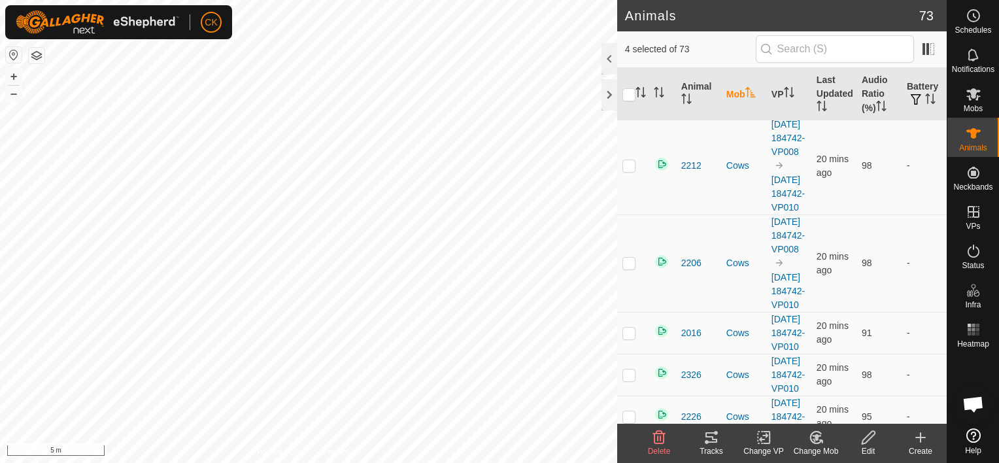
scroll to position [1831, 0]
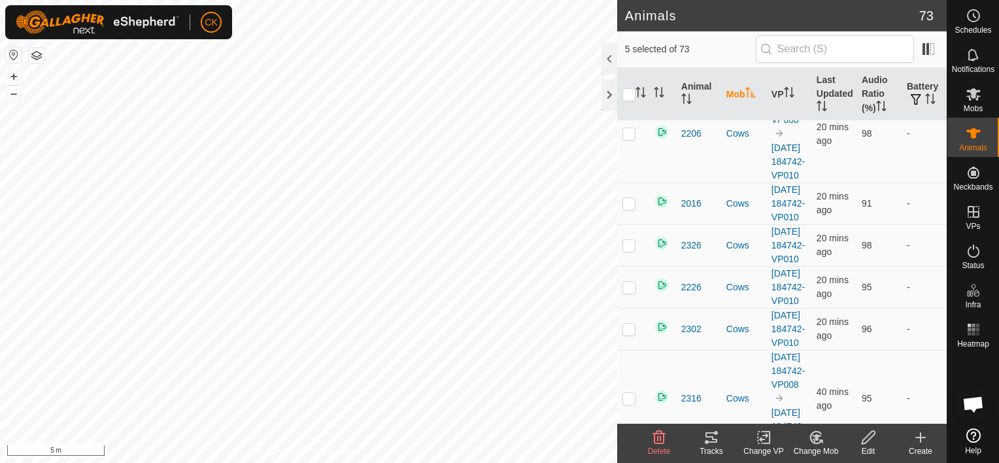
scroll to position [1962, 0]
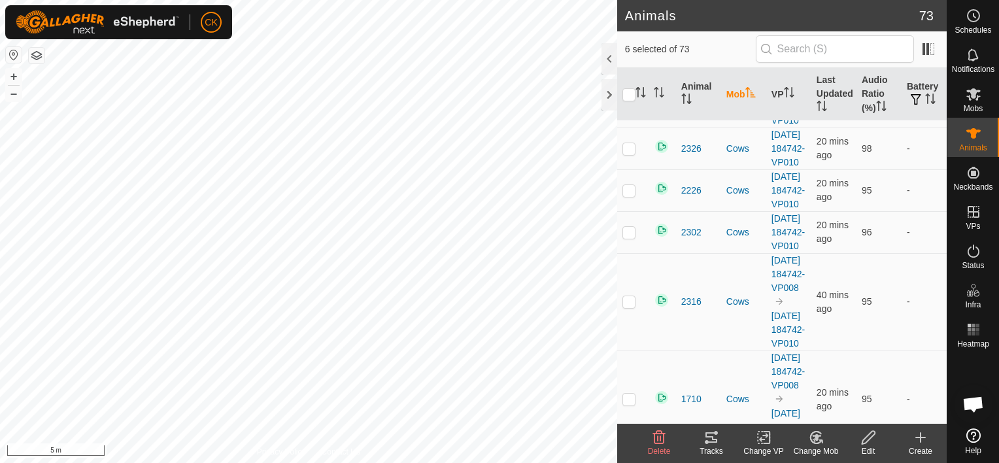
scroll to position [2092, 0]
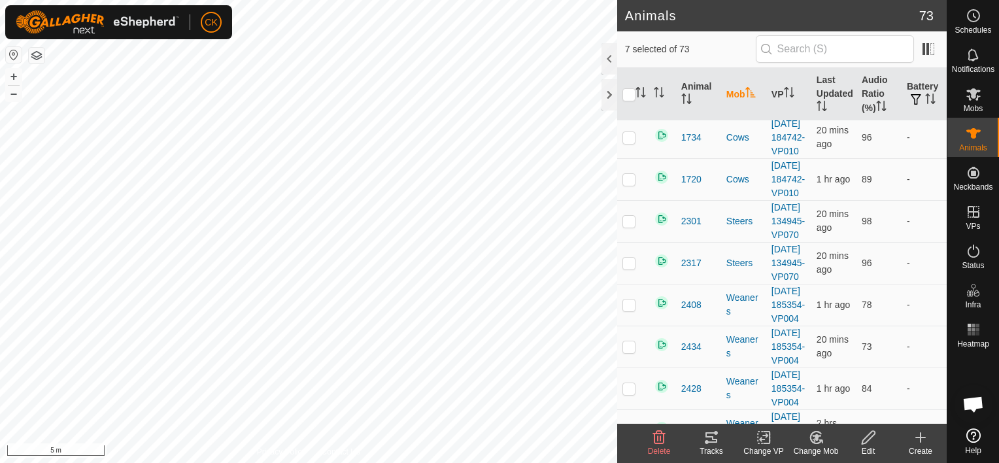
scroll to position [2419, 0]
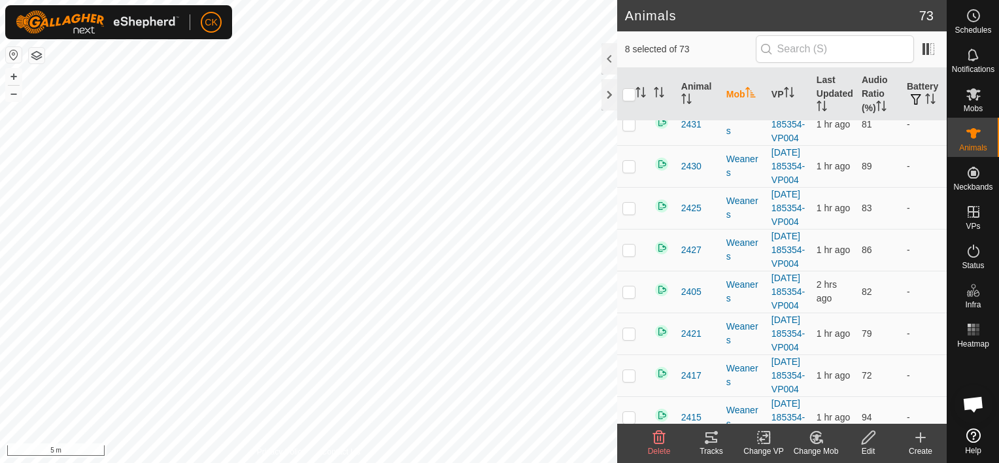
scroll to position [2812, 0]
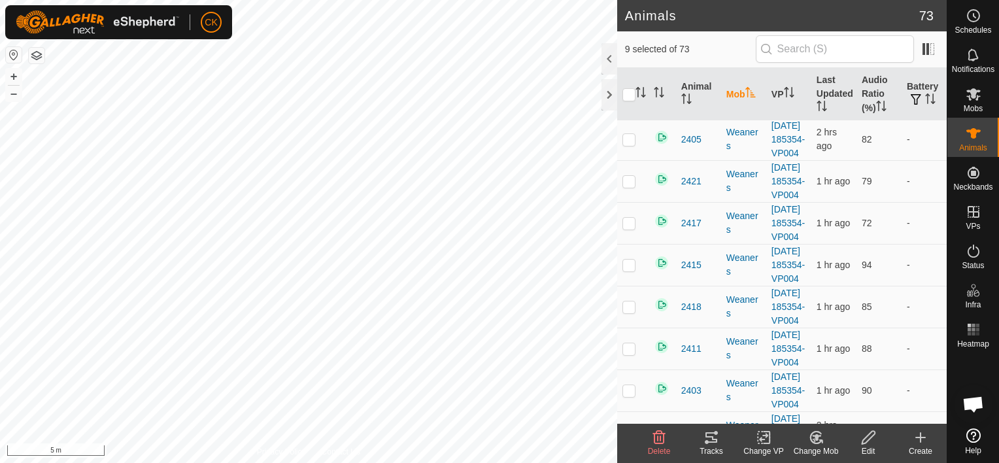
scroll to position [3008, 0]
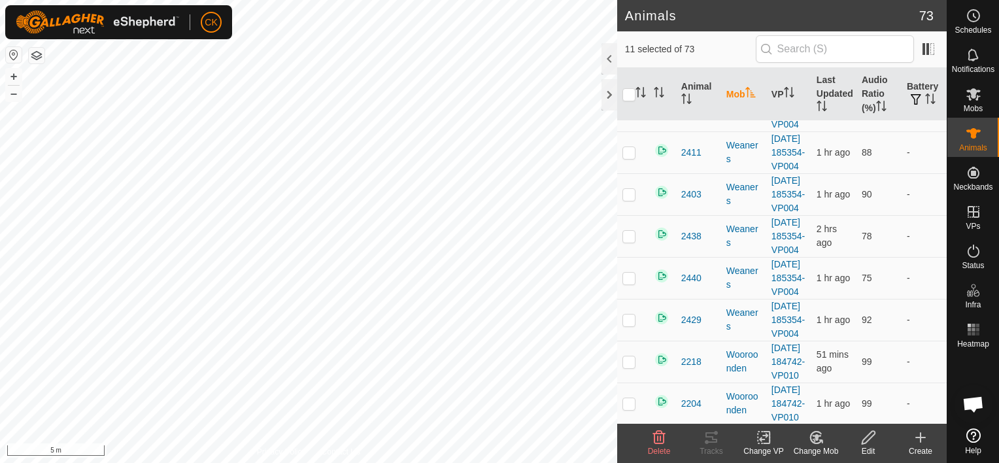
scroll to position [3204, 0]
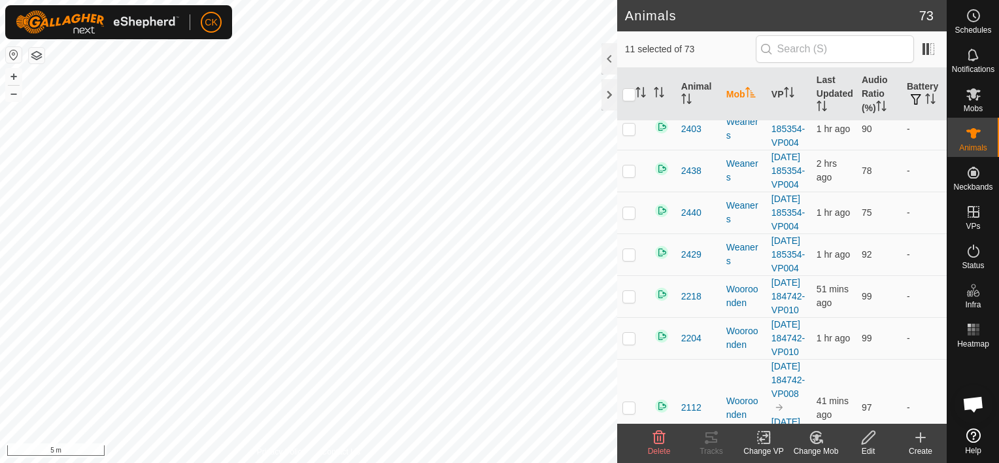
click at [813, 437] on icon at bounding box center [816, 438] width 16 height 16
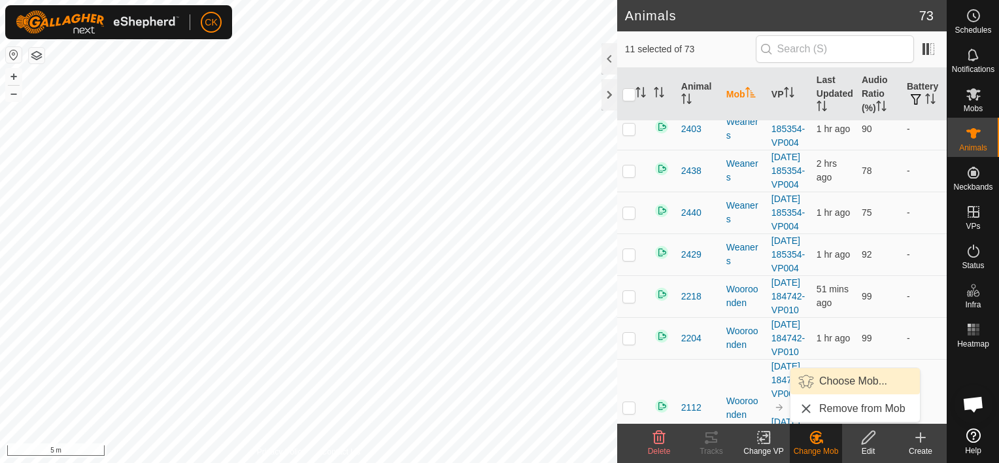
click at [833, 379] on link "Choose Mob..." at bounding box center [855, 381] width 129 height 26
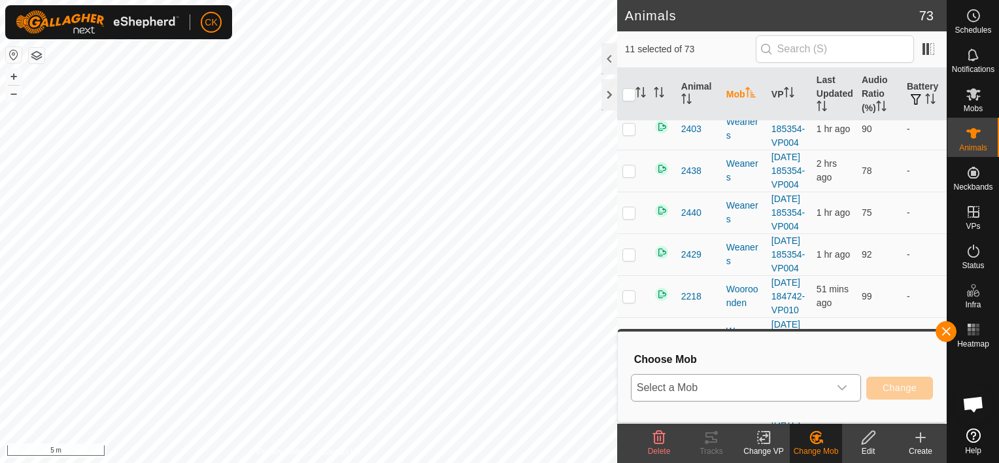
click at [844, 389] on icon "dropdown trigger" at bounding box center [842, 387] width 9 height 5
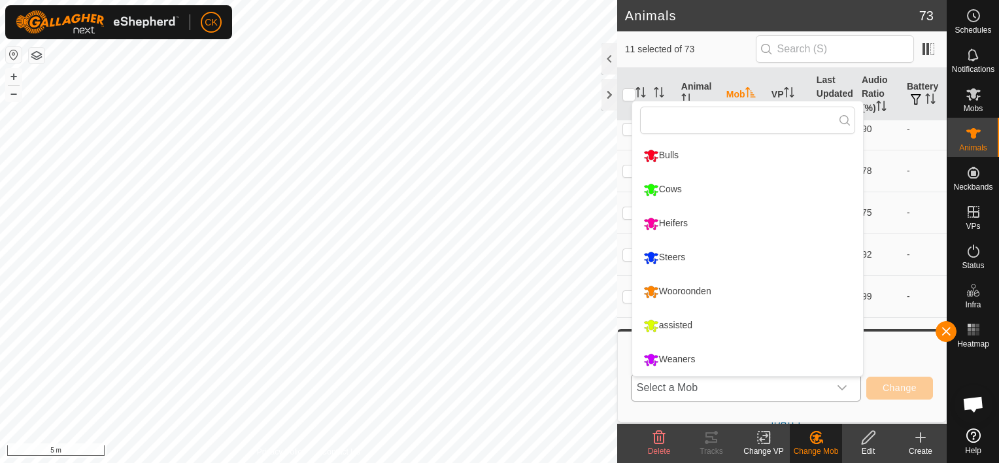
click at [670, 220] on li "Heifers" at bounding box center [747, 223] width 231 height 33
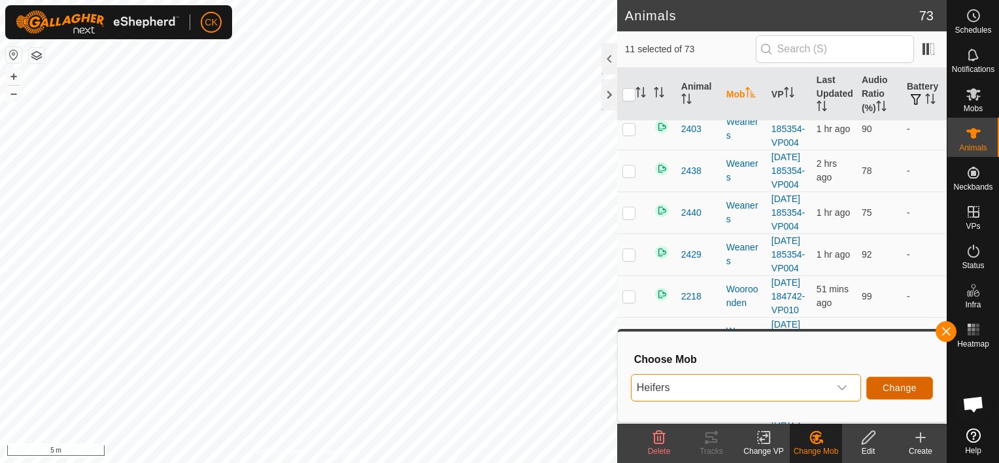
click at [892, 387] on span "Change" at bounding box center [900, 388] width 34 height 10
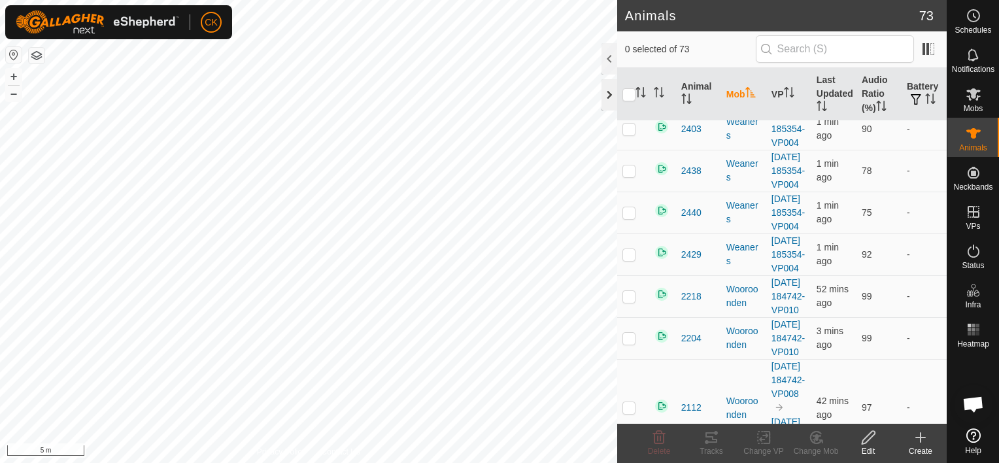
click at [609, 94] on div at bounding box center [610, 94] width 16 height 31
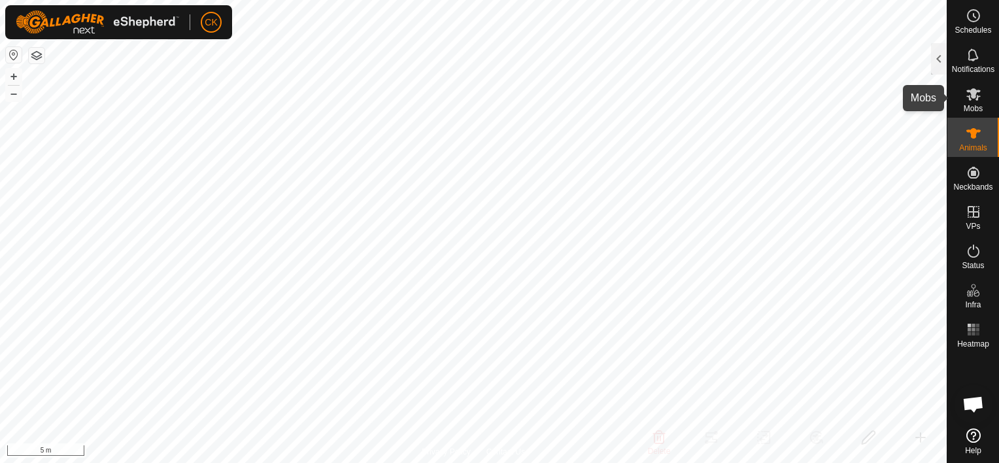
click at [971, 97] on icon at bounding box center [974, 94] width 16 height 16
click at [938, 61] on div at bounding box center [939, 58] width 16 height 31
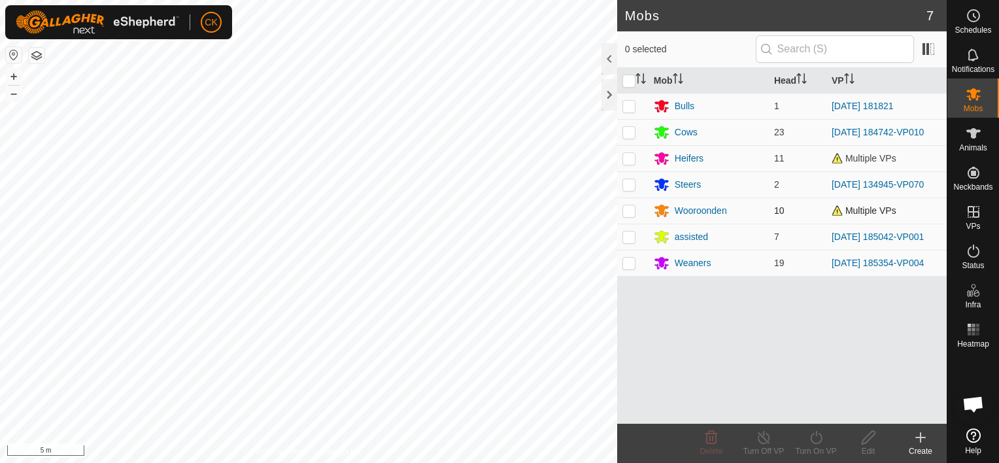
click at [837, 214] on span "Multiple VPs" at bounding box center [864, 210] width 65 height 10
click at [973, 95] on icon at bounding box center [973, 94] width 14 height 12
click at [630, 159] on p-checkbox at bounding box center [629, 158] width 13 height 10
click at [762, 434] on icon at bounding box center [764, 438] width 16 height 16
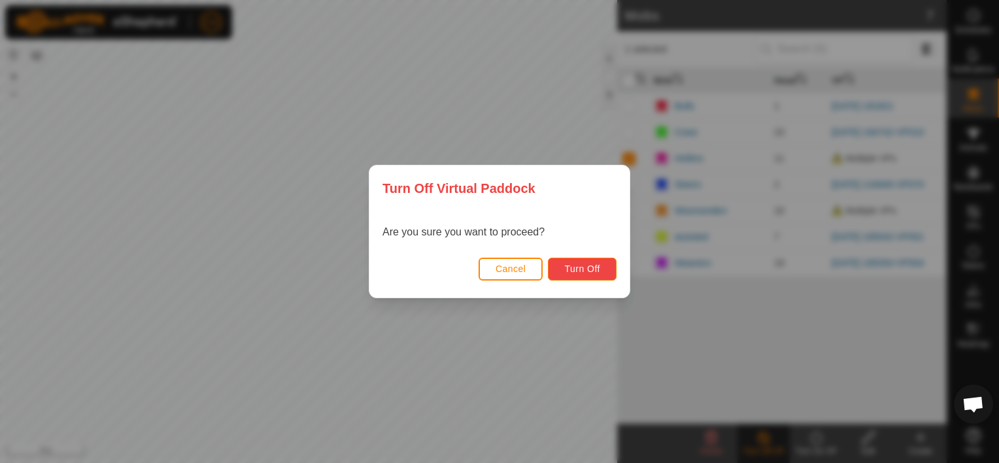
click at [581, 267] on span "Turn Off" at bounding box center [582, 269] width 36 height 10
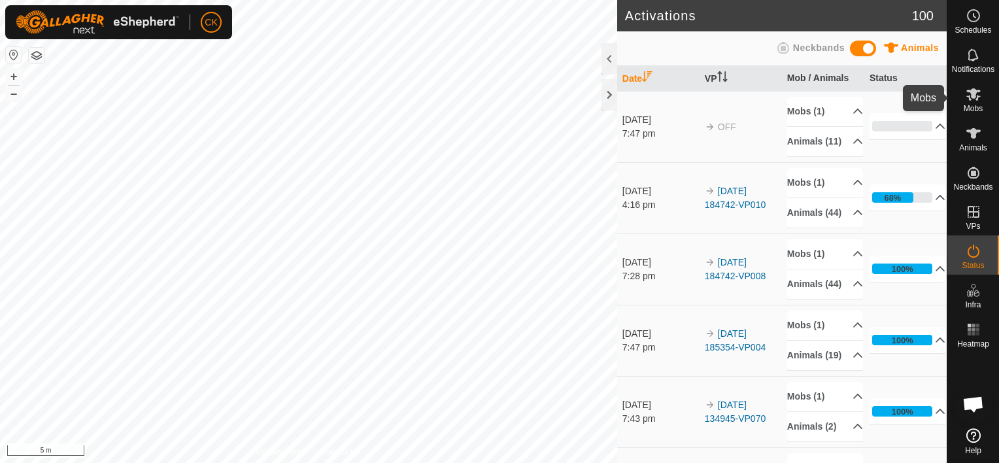
click at [971, 88] on icon at bounding box center [974, 94] width 16 height 16
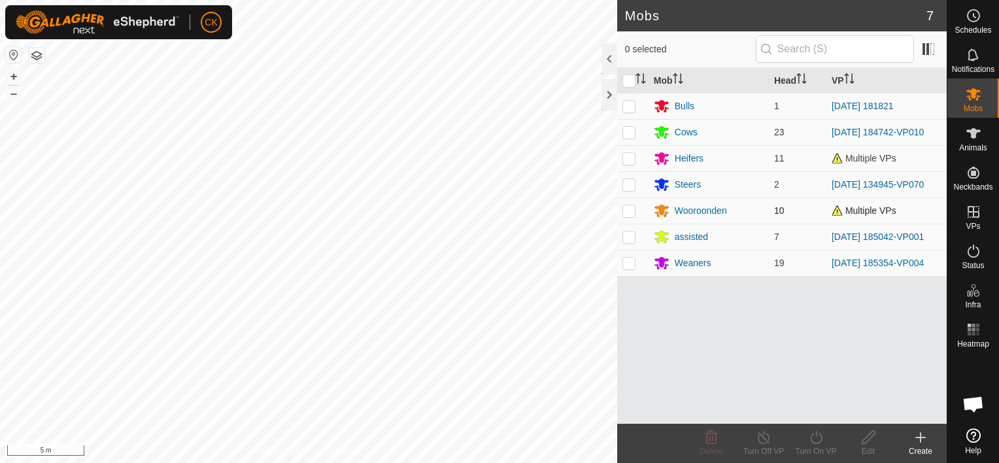
click at [628, 212] on p-checkbox at bounding box center [629, 210] width 13 height 10
click at [761, 435] on line at bounding box center [764, 438] width 10 height 10
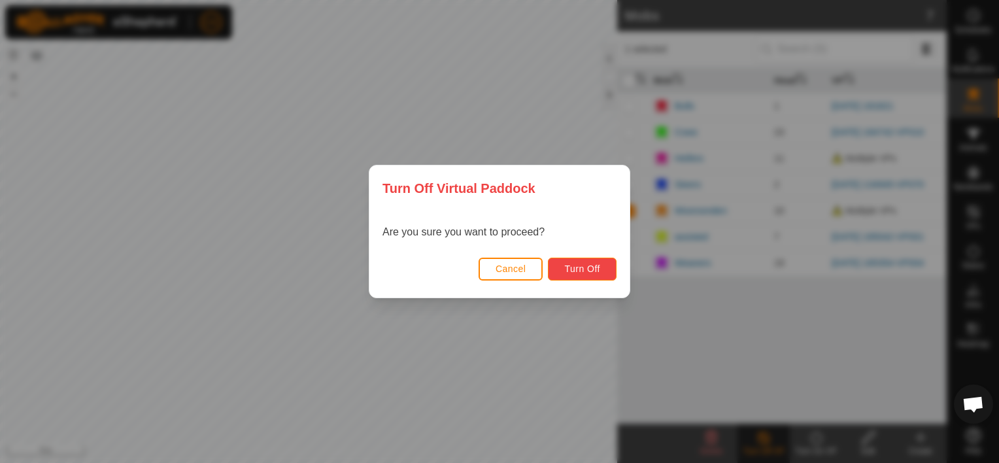
click at [585, 268] on span "Turn Off" at bounding box center [582, 269] width 36 height 10
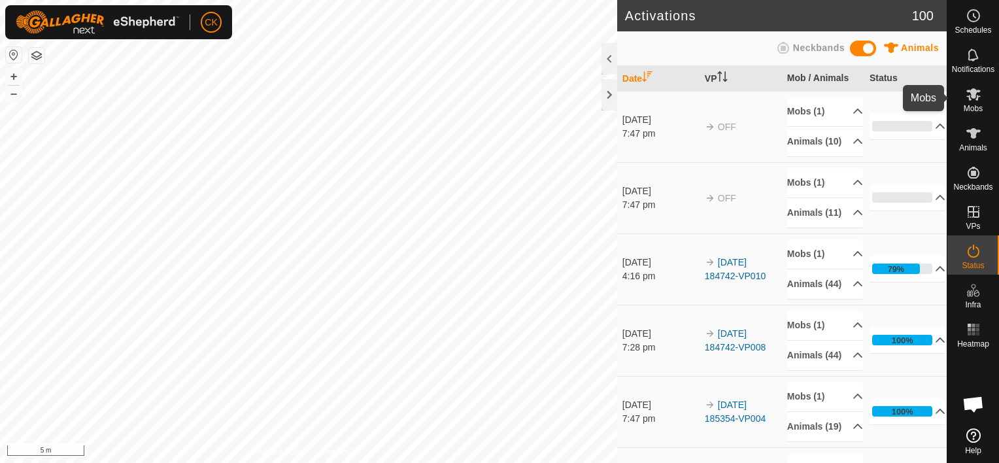
click at [974, 94] on icon at bounding box center [973, 94] width 14 height 12
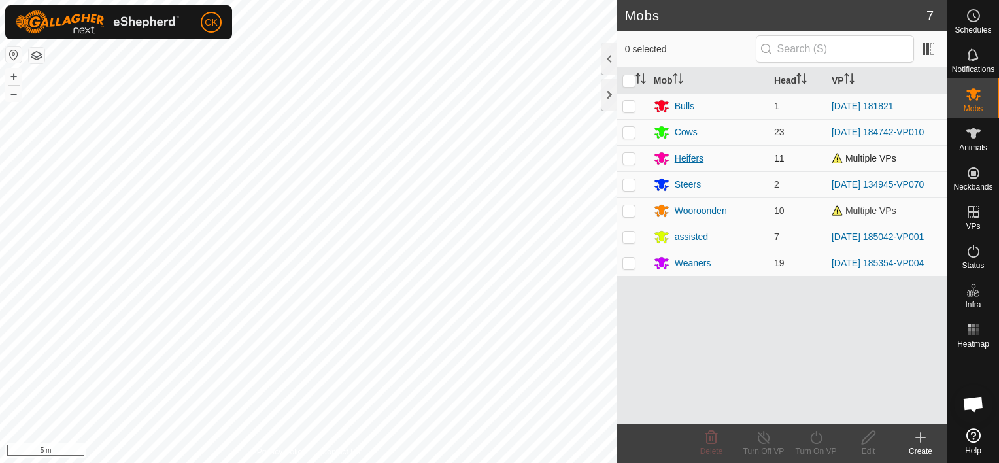
click at [681, 156] on div "Heifers" at bounding box center [689, 159] width 29 height 14
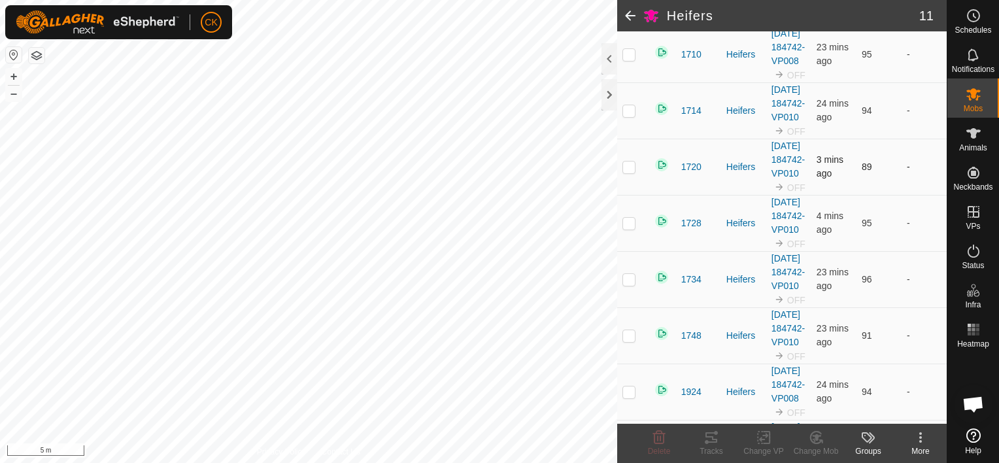
scroll to position [108, 0]
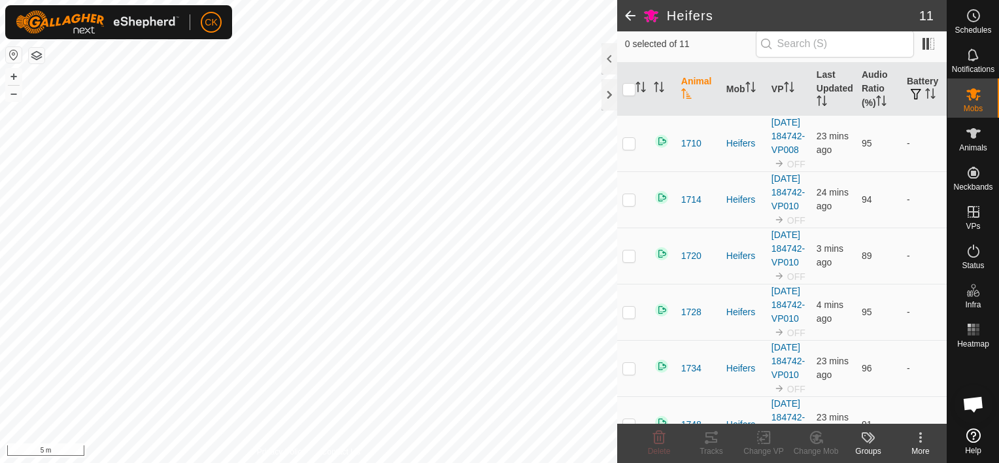
click at [919, 437] on icon at bounding box center [921, 438] width 16 height 16
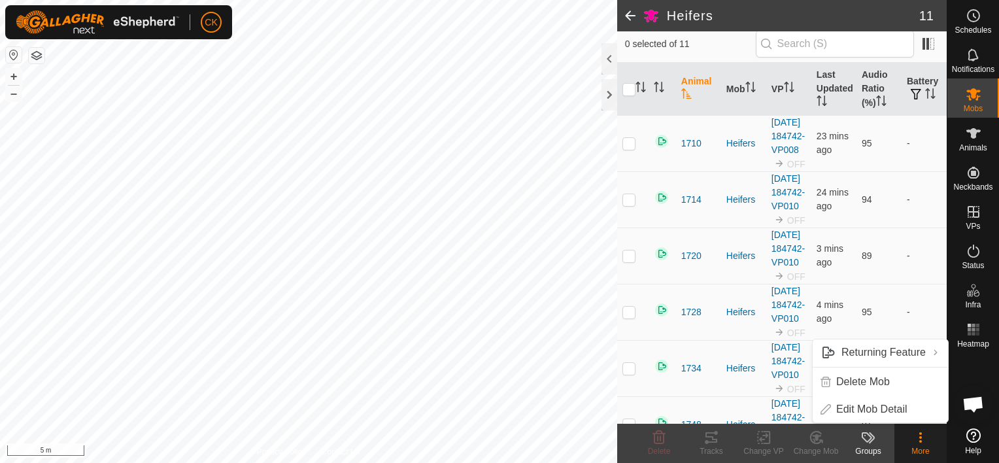
click at [919, 437] on icon at bounding box center [920, 437] width 3 height 3
click at [609, 97] on div at bounding box center [610, 94] width 16 height 31
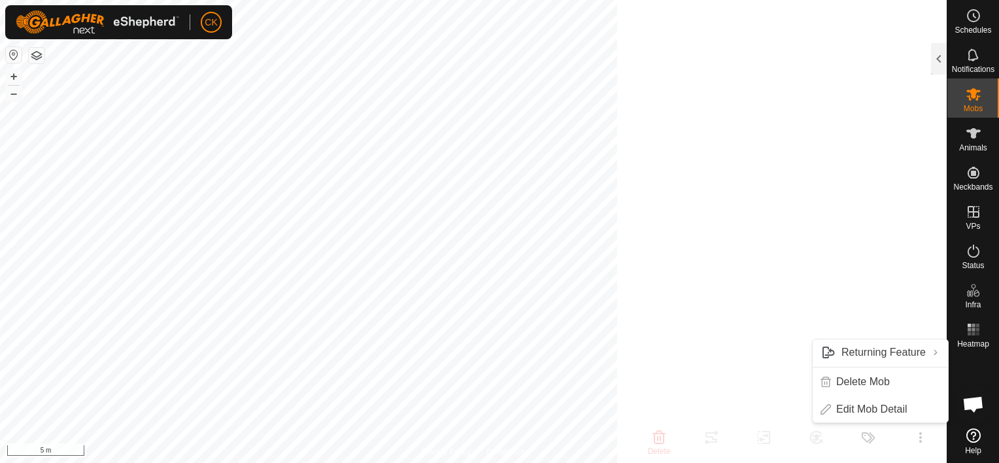
scroll to position [148, 0]
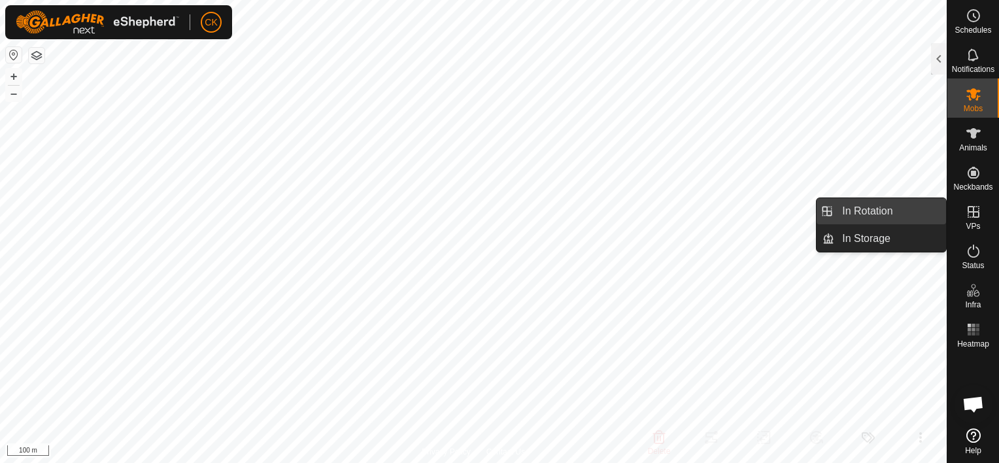
click at [883, 209] on link "In Rotation" at bounding box center [890, 211] width 112 height 26
click at [877, 211] on link "In Rotation" at bounding box center [890, 211] width 112 height 26
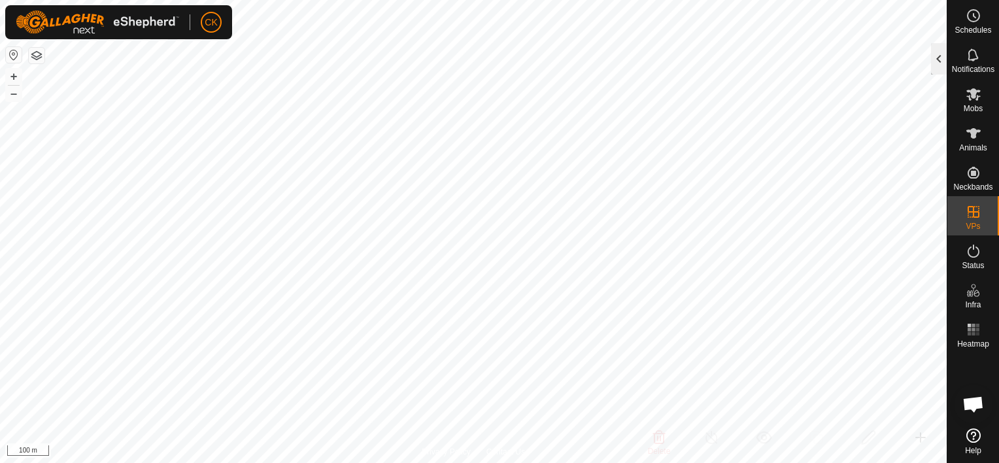
click at [932, 61] on div at bounding box center [939, 58] width 16 height 31
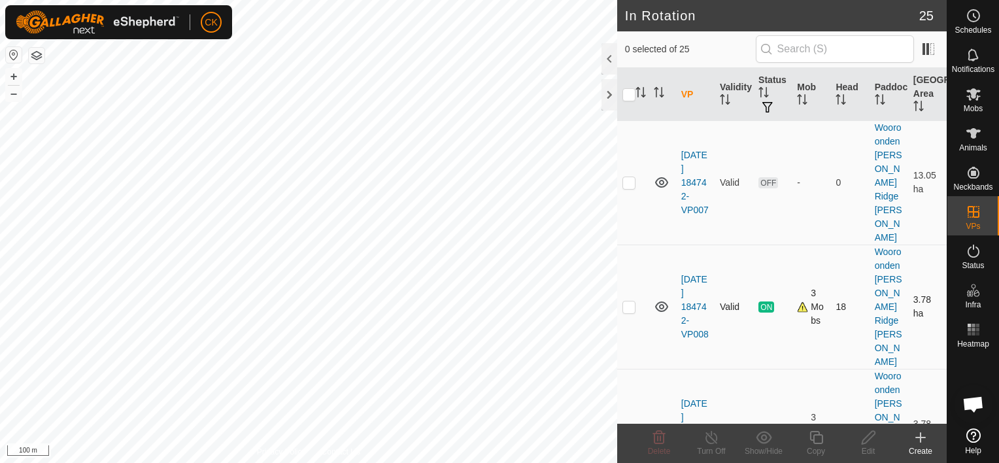
scroll to position [1766, 0]
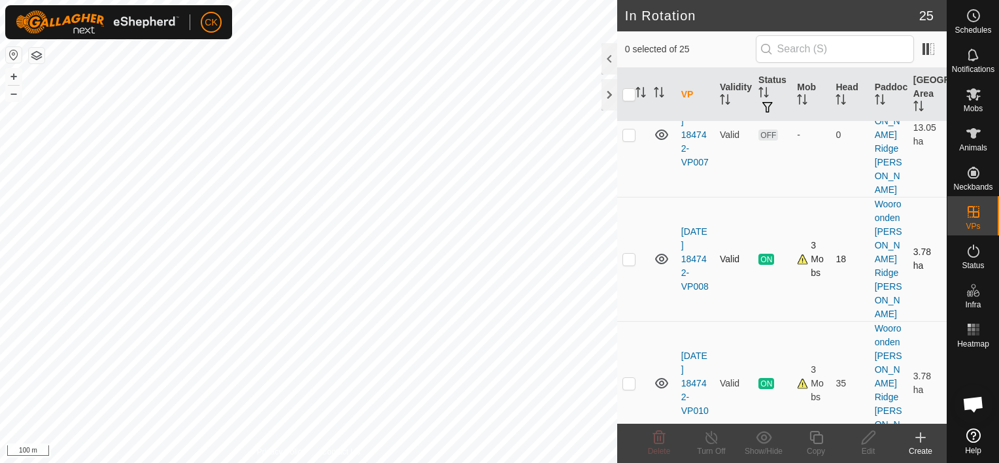
click at [630, 261] on p-checkbox at bounding box center [629, 259] width 13 height 10
click at [628, 378] on p-checkbox at bounding box center [629, 383] width 13 height 10
click at [816, 436] on icon at bounding box center [816, 438] width 16 height 16
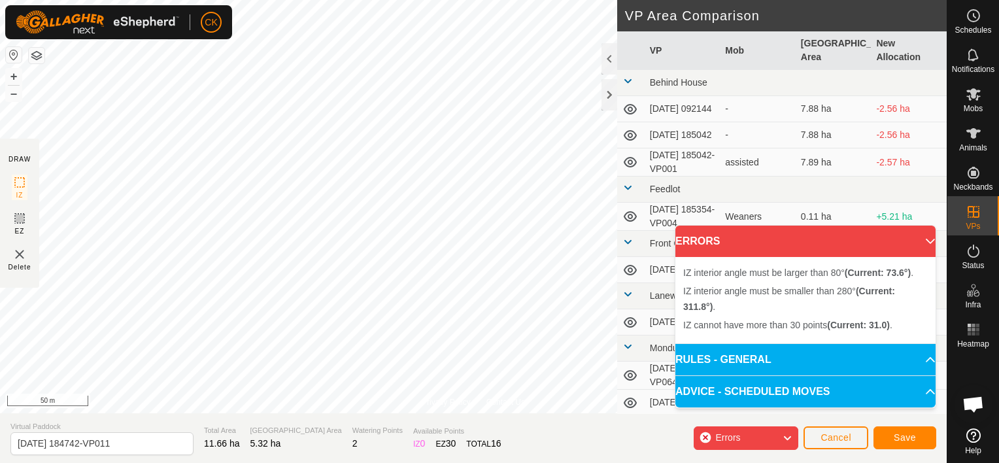
click at [195, 34] on div "CK Schedules Notifications Mobs Animals Neckbands VPs Status Infra Heatmap Help…" at bounding box center [499, 231] width 999 height 463
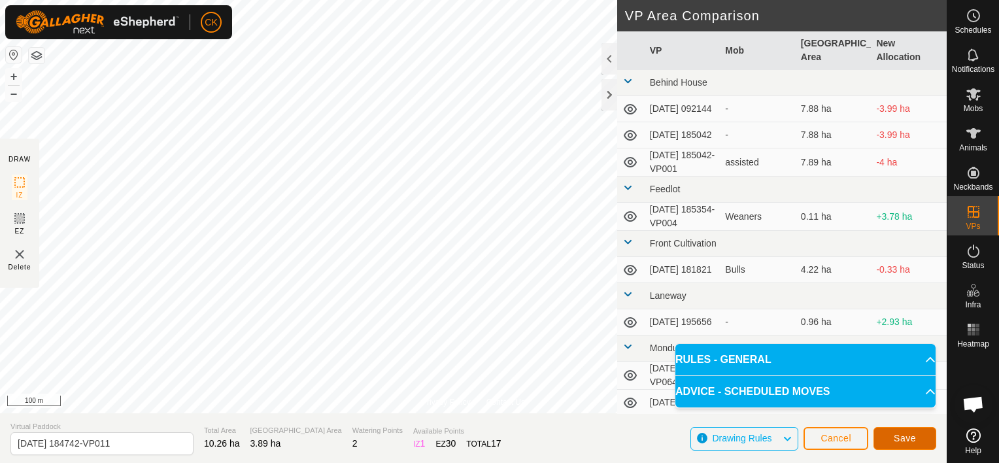
click at [900, 436] on span "Save" at bounding box center [905, 438] width 22 height 10
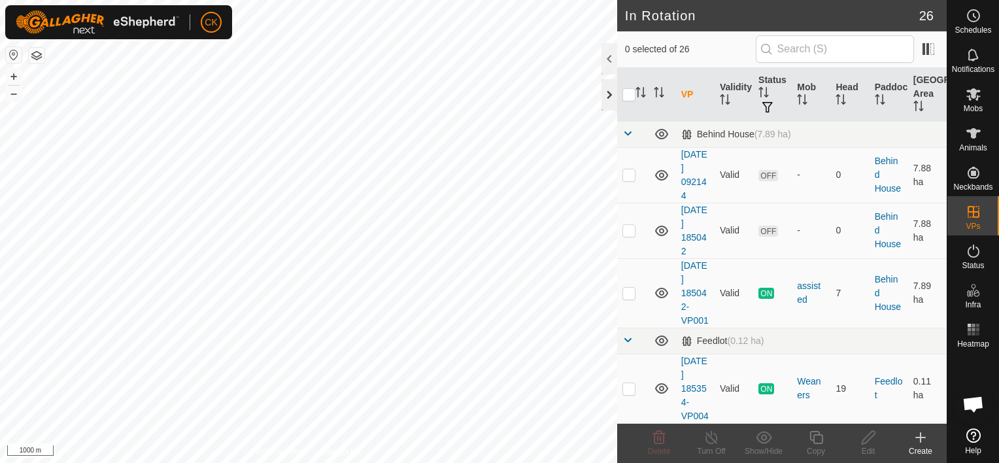
click at [609, 91] on div at bounding box center [610, 94] width 16 height 31
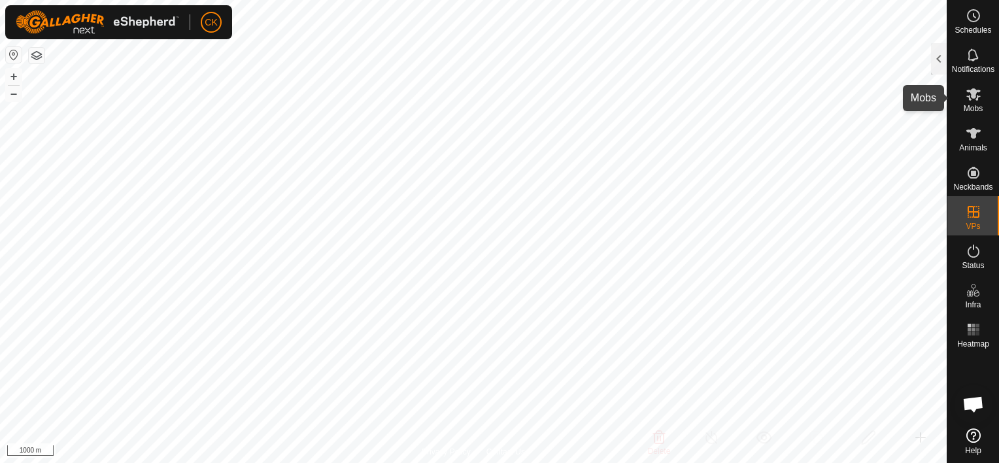
click at [973, 89] on icon at bounding box center [973, 94] width 14 height 12
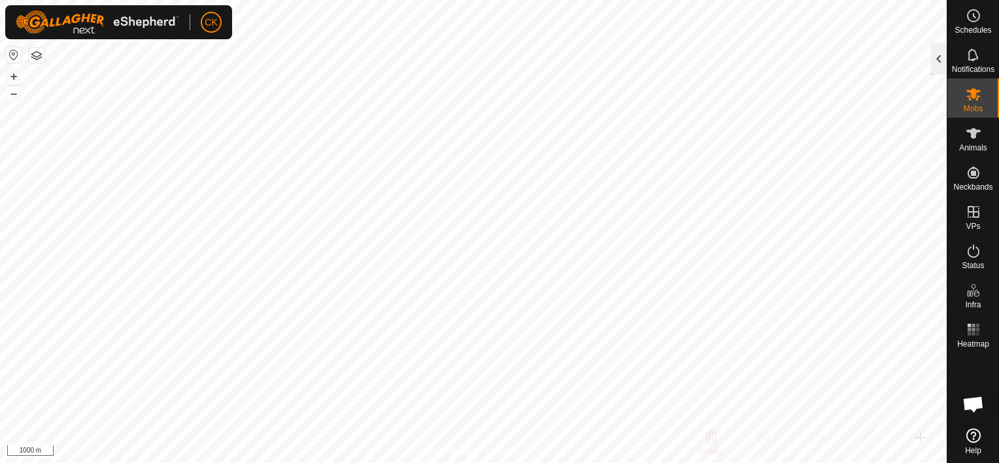
click at [940, 63] on div at bounding box center [939, 58] width 16 height 31
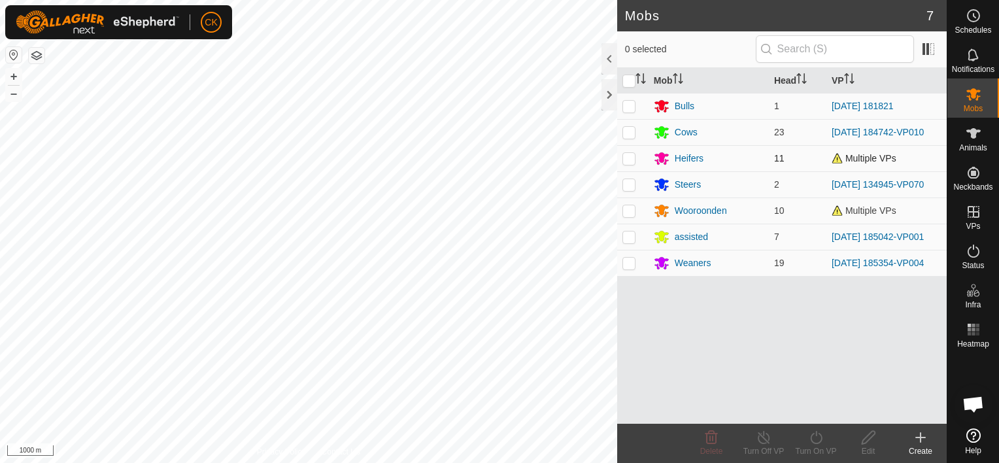
click at [628, 157] on p-checkbox at bounding box center [629, 158] width 13 height 10
click at [631, 209] on p-checkbox at bounding box center [629, 210] width 13 height 10
click at [973, 133] on icon at bounding box center [973, 133] width 14 height 10
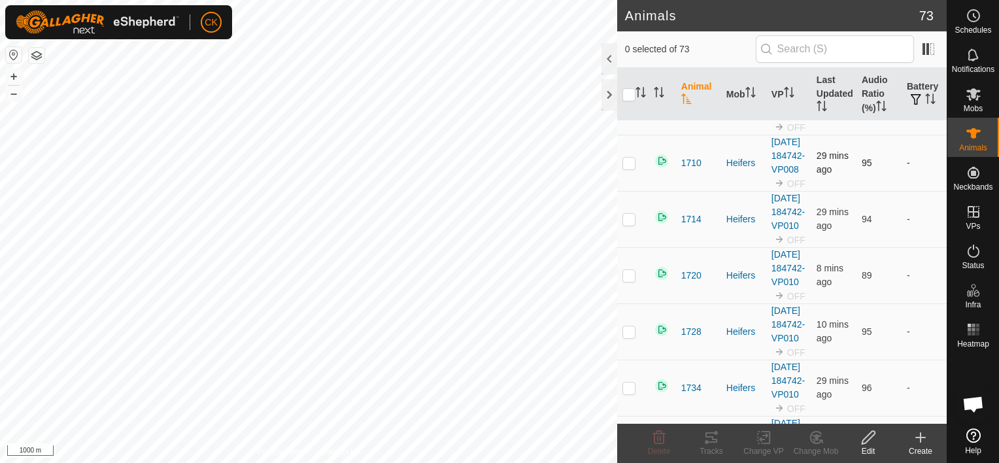
scroll to position [65, 0]
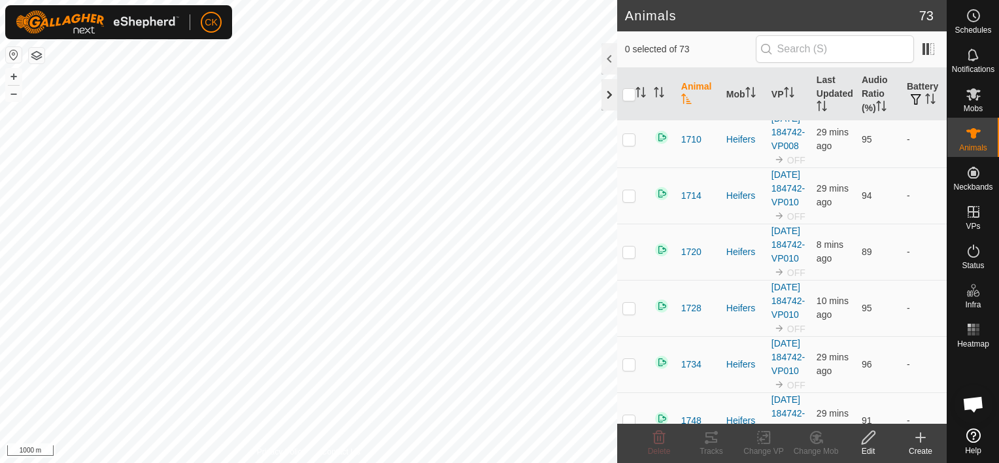
click at [607, 100] on div at bounding box center [610, 94] width 16 height 31
